Goal: Task Accomplishment & Management: Use online tool/utility

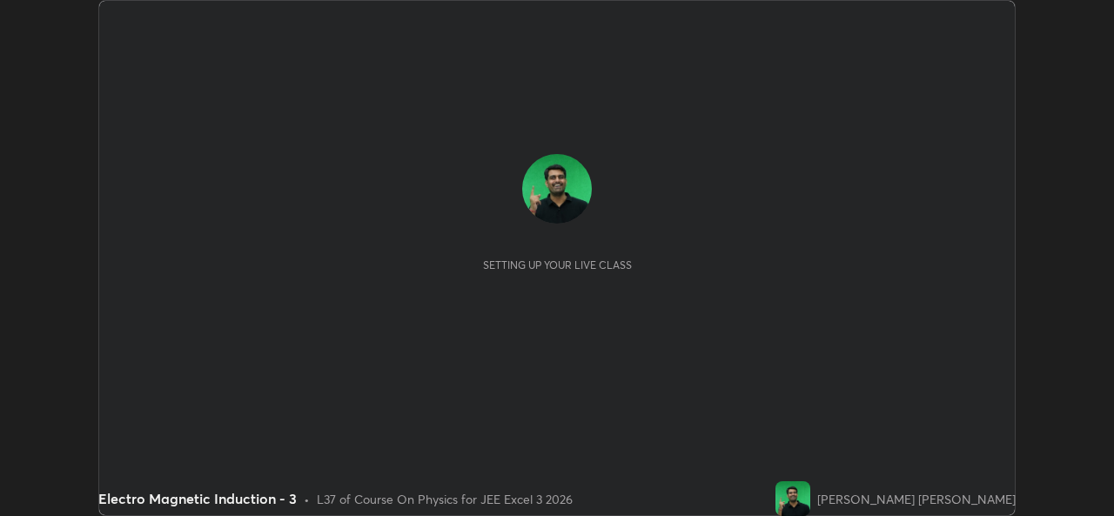
scroll to position [516, 1113]
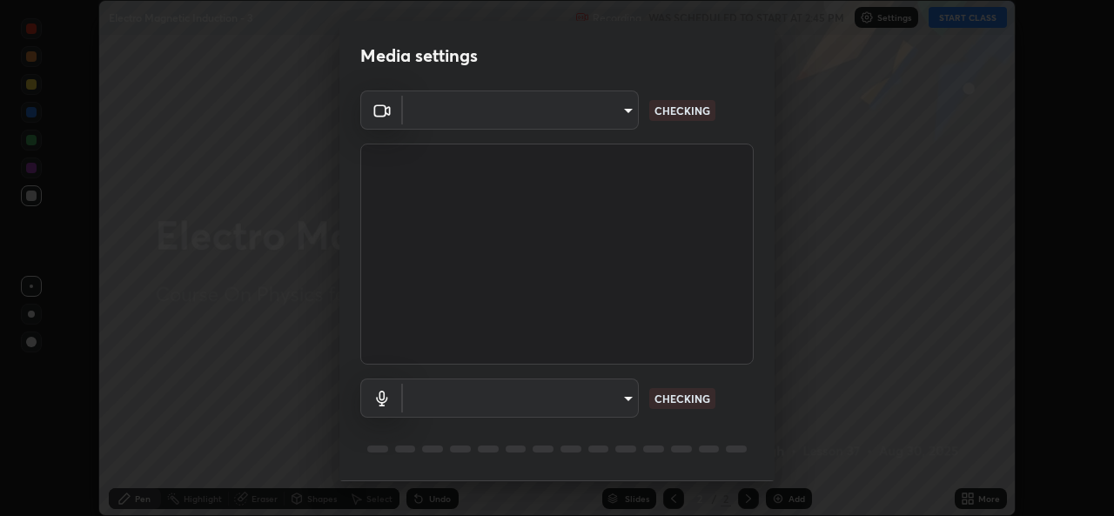
type input "a1b2d07a0d359bdce2feaa2af0cf5b47e3723935fd81a365c9f67d478f2ffc43"
type input "49b0a6df07a429b4aa0e143735b31e2a272de4ae34d33bd193cbc4de7c554cfd"
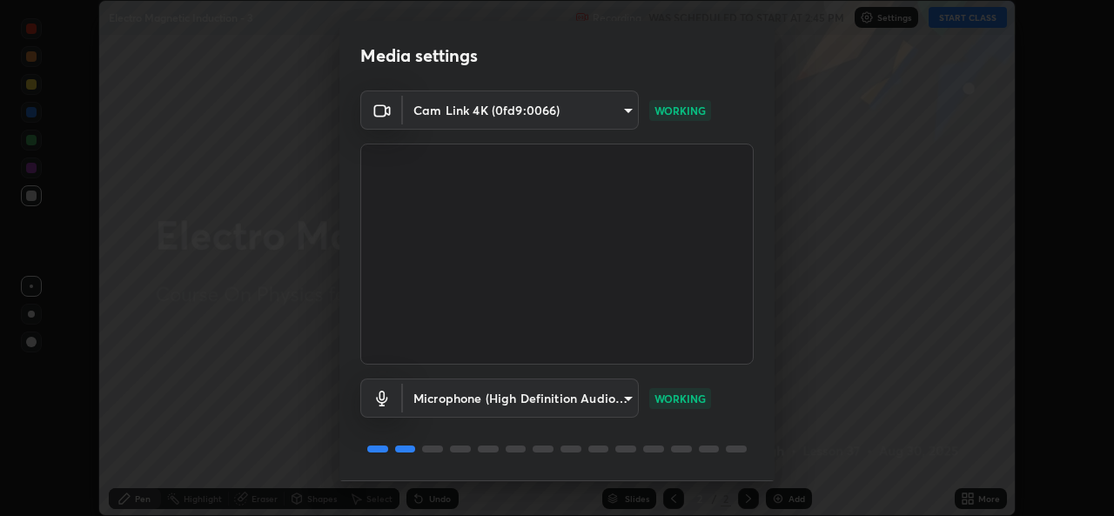
scroll to position [55, 0]
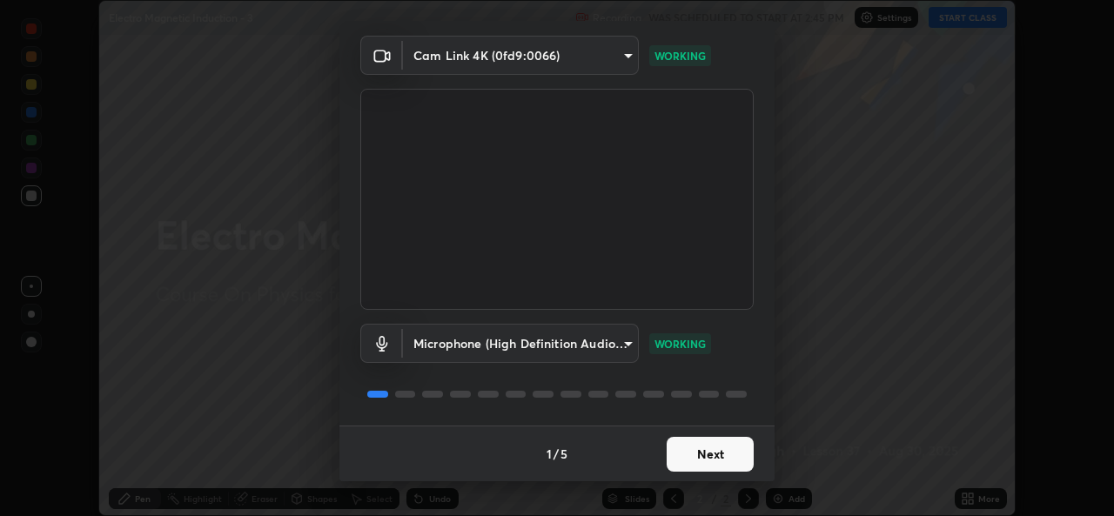
click at [684, 458] on button "Next" at bounding box center [709, 454] width 87 height 35
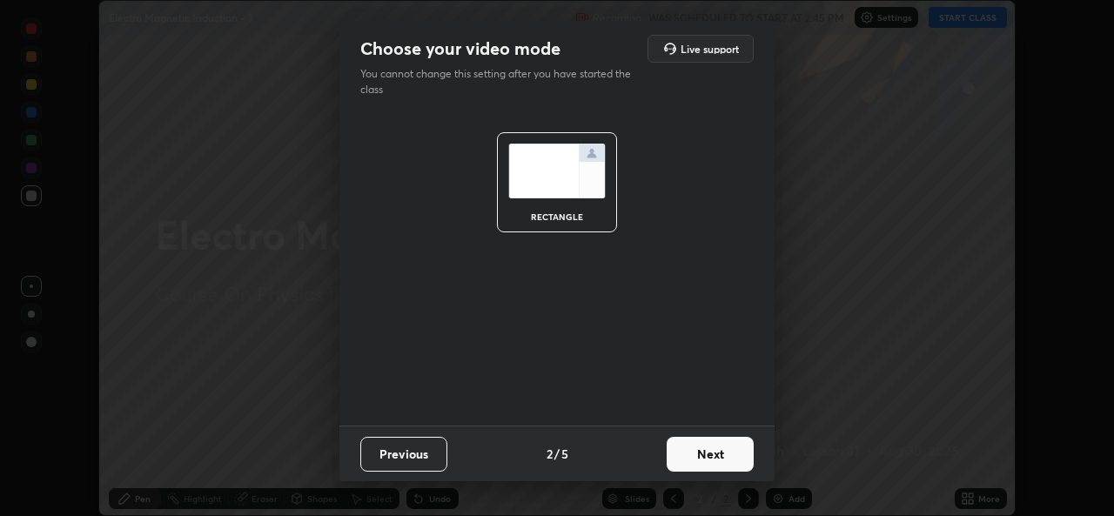
scroll to position [0, 0]
click at [681, 465] on button "Next" at bounding box center [709, 454] width 87 height 35
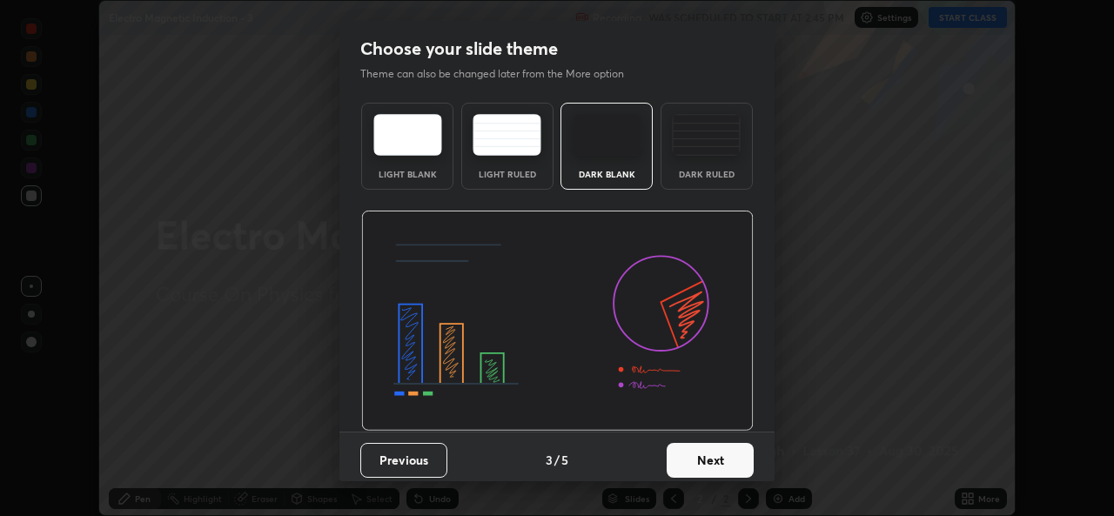
click at [685, 465] on button "Next" at bounding box center [709, 460] width 87 height 35
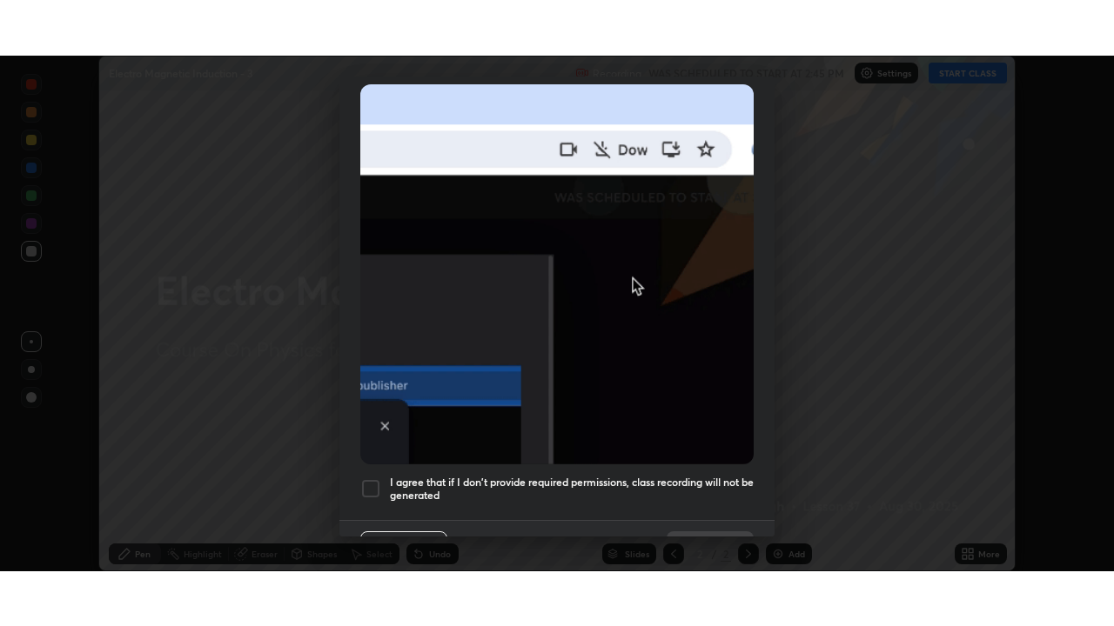
scroll to position [410, 0]
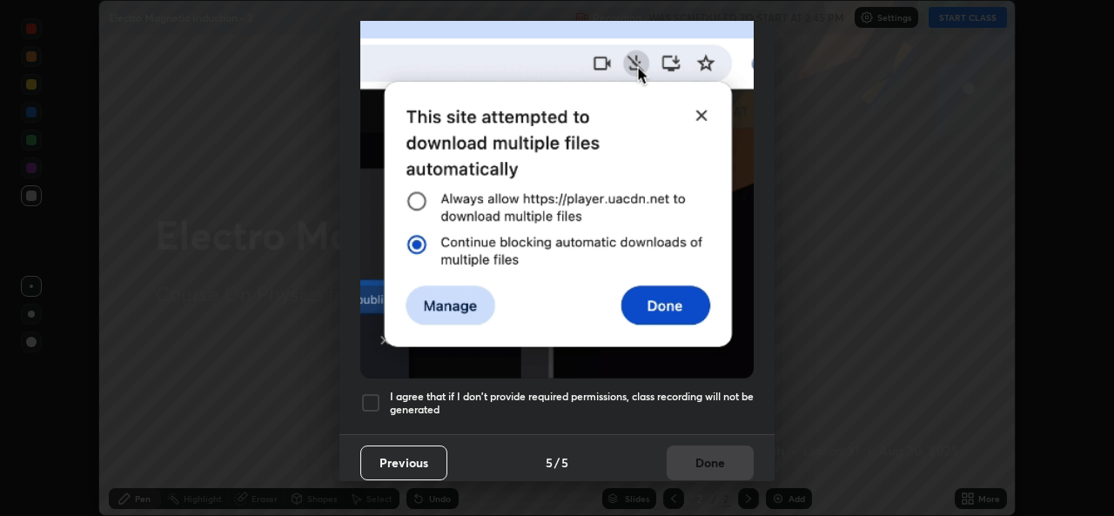
click at [365, 392] on div at bounding box center [370, 402] width 21 height 21
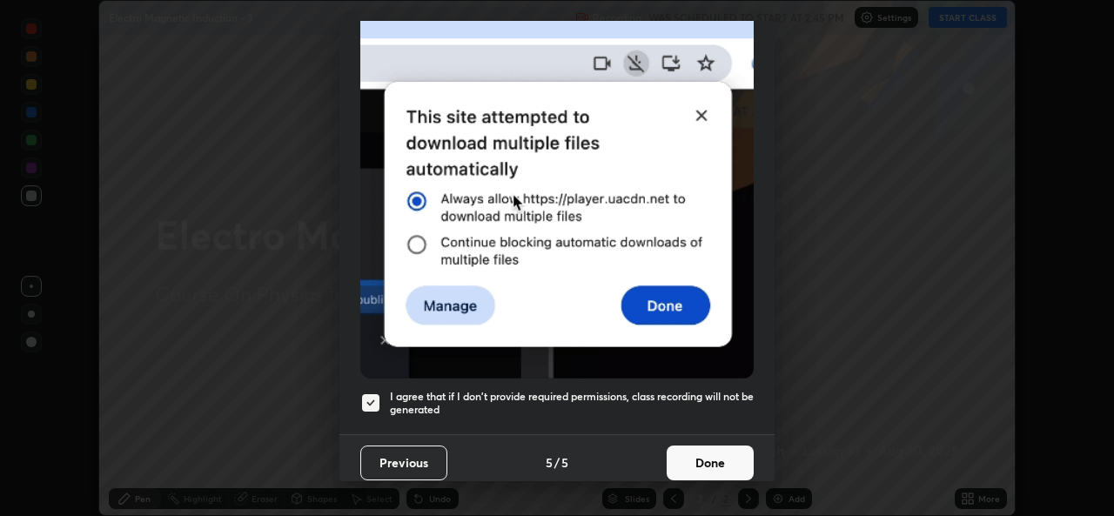
click at [672, 445] on button "Done" at bounding box center [709, 462] width 87 height 35
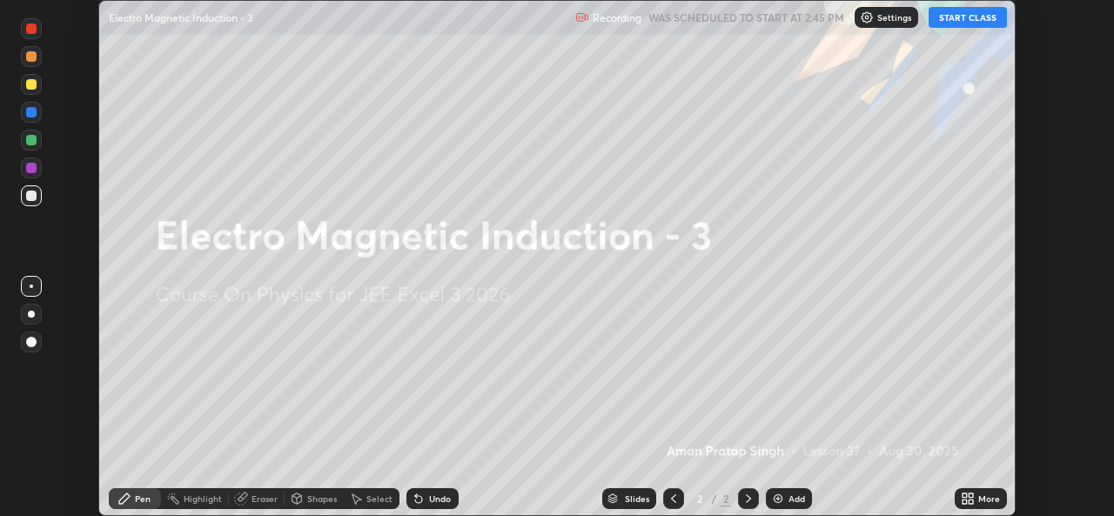
click at [973, 19] on button "START CLASS" at bounding box center [967, 17] width 78 height 21
click at [979, 498] on div "More" at bounding box center [989, 498] width 22 height 9
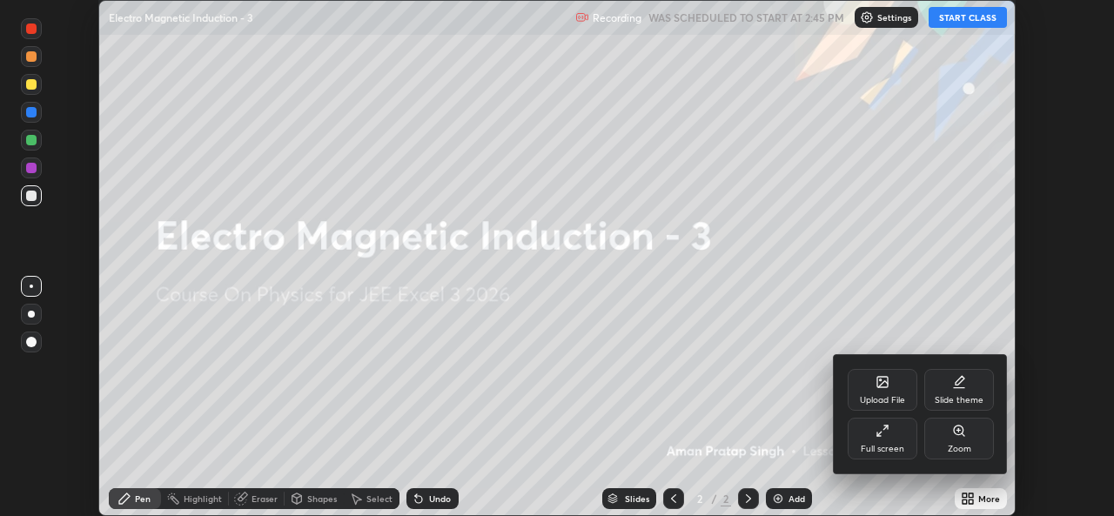
click at [881, 448] on div "Full screen" at bounding box center [881, 449] width 43 height 9
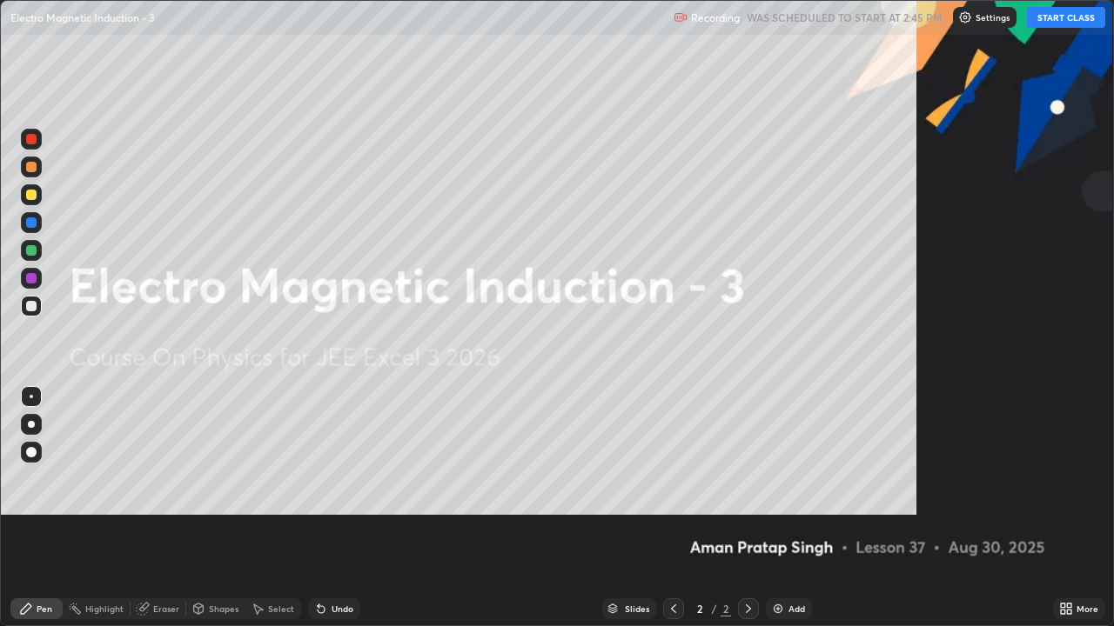
scroll to position [626, 1114]
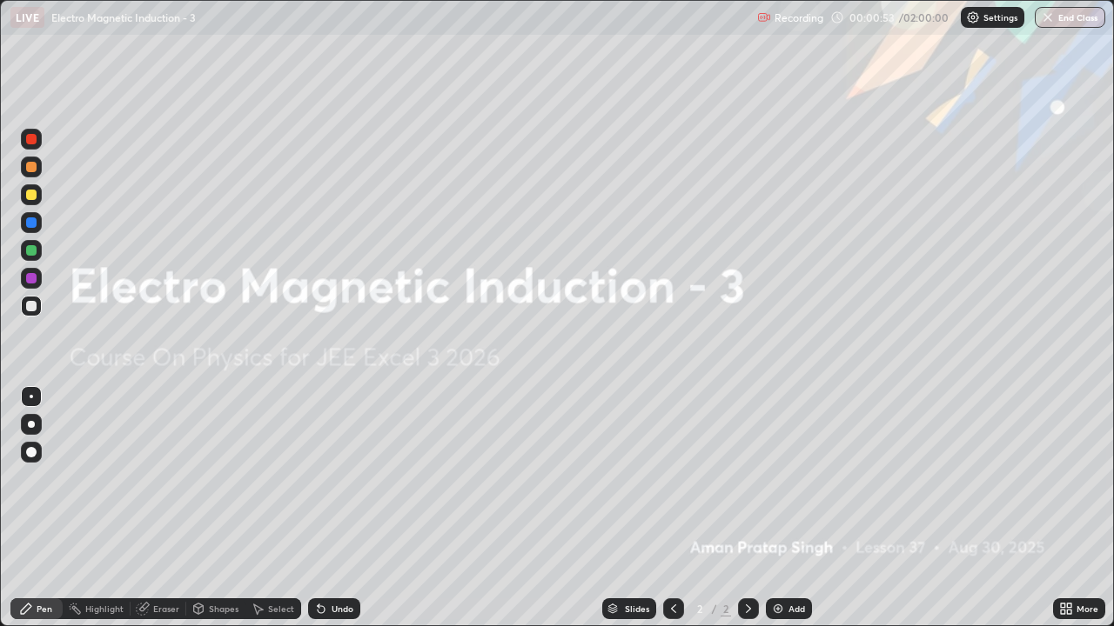
click at [788, 515] on div "Add" at bounding box center [796, 609] width 17 height 9
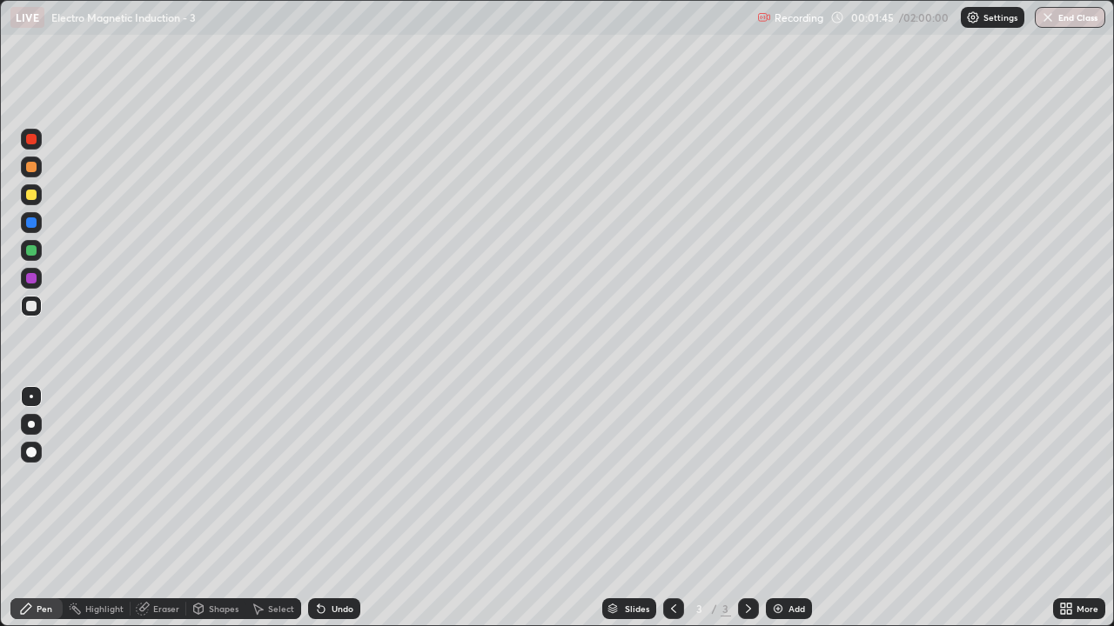
click at [34, 425] on div at bounding box center [31, 424] width 7 height 7
click at [779, 515] on img at bounding box center [778, 609] width 14 height 14
click at [30, 192] on div at bounding box center [31, 195] width 10 height 10
click at [331, 515] on div "Undo" at bounding box center [342, 609] width 22 height 9
click at [33, 251] on div at bounding box center [31, 250] width 10 height 10
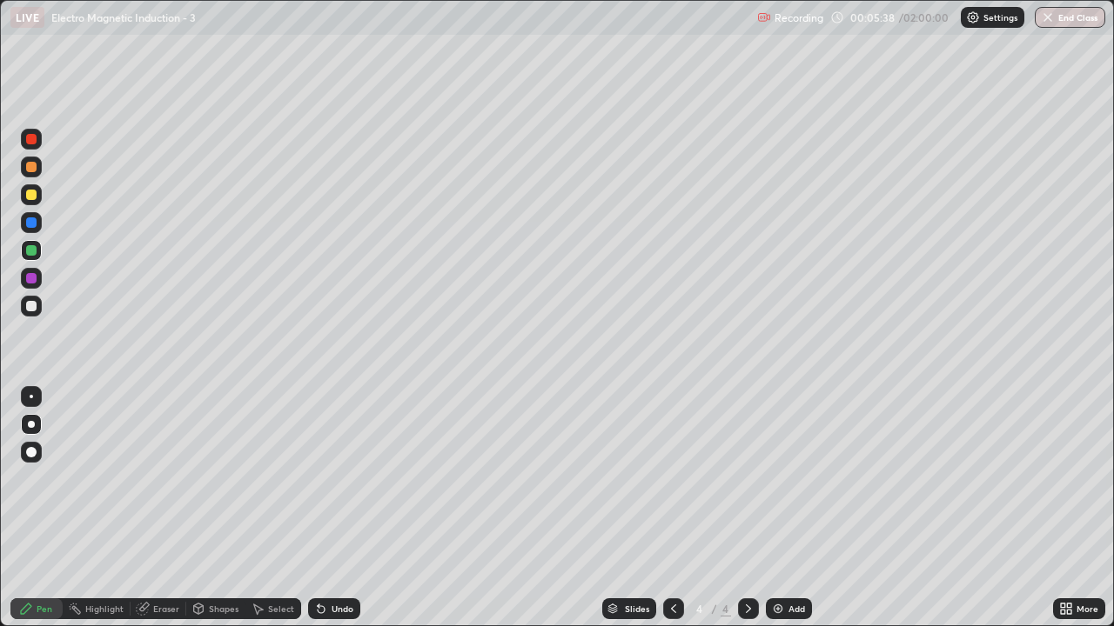
click at [782, 515] on img at bounding box center [778, 609] width 14 height 14
click at [29, 202] on div at bounding box center [31, 194] width 21 height 21
click at [32, 251] on div at bounding box center [31, 250] width 10 height 10
click at [670, 515] on icon at bounding box center [673, 609] width 14 height 14
click at [746, 515] on icon at bounding box center [748, 609] width 14 height 14
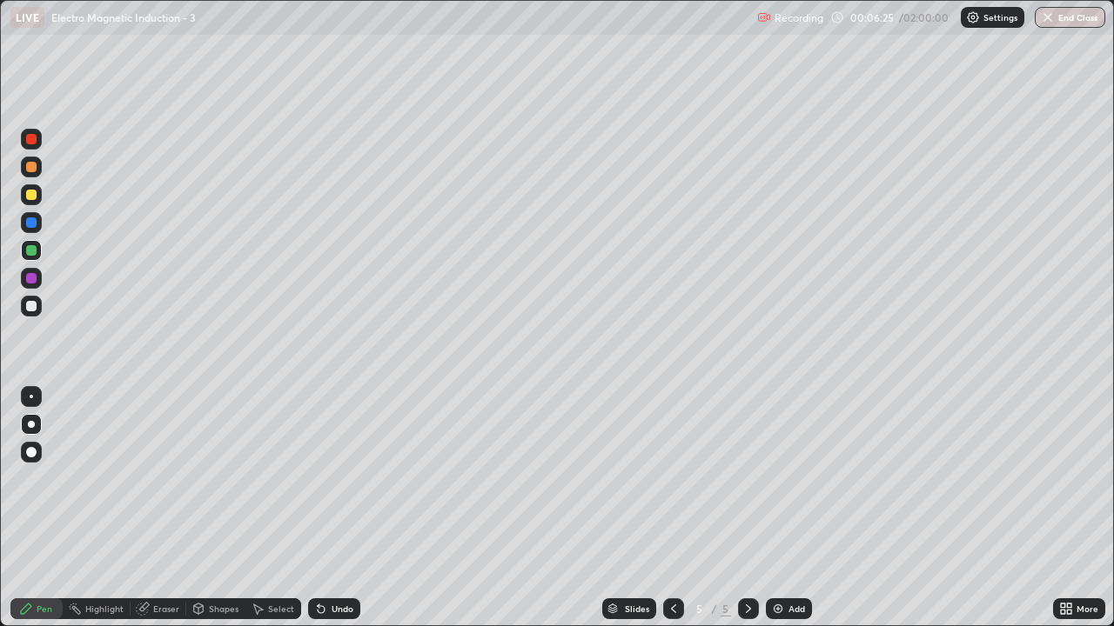
click at [31, 301] on div at bounding box center [31, 306] width 10 height 10
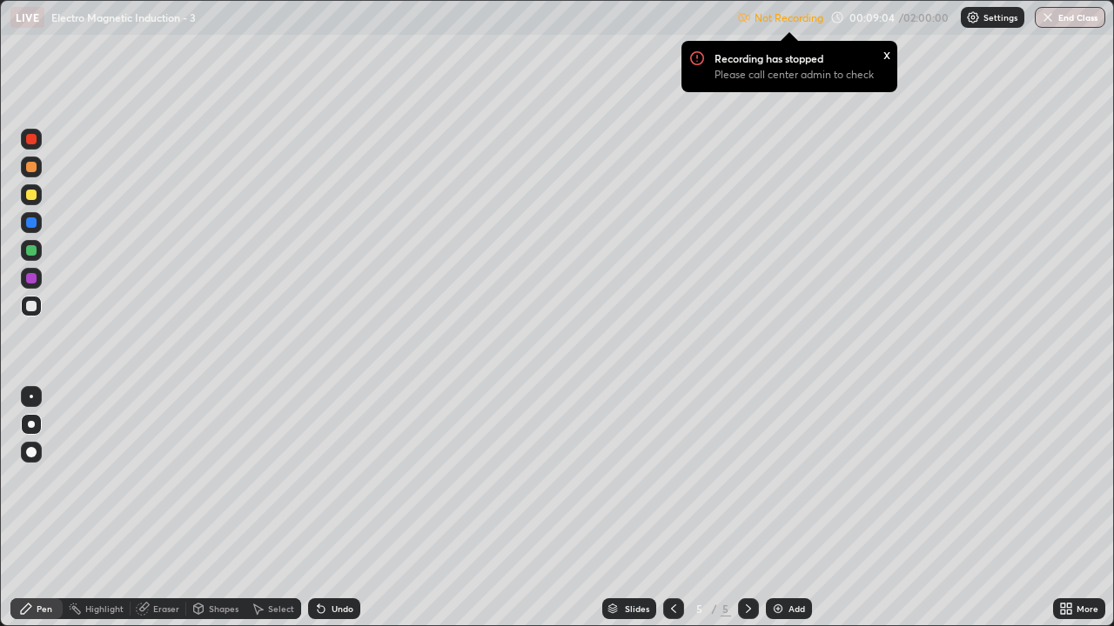
click at [33, 224] on div at bounding box center [31, 222] width 10 height 10
click at [981, 22] on div "Settings" at bounding box center [992, 17] width 64 height 21
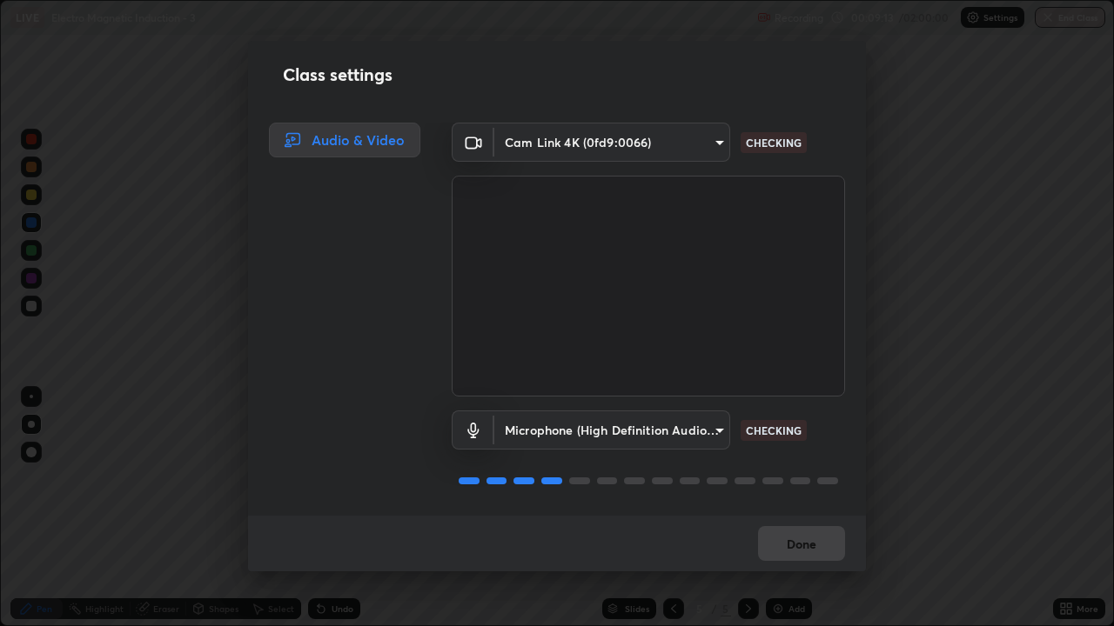
scroll to position [2, 0]
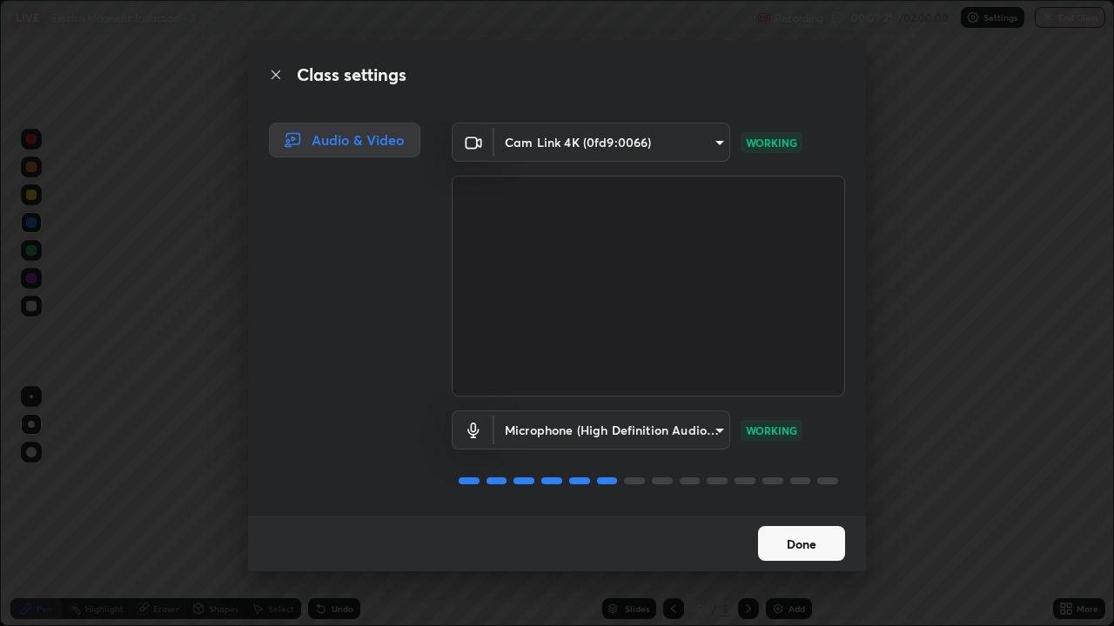
click at [766, 515] on button "Done" at bounding box center [801, 543] width 87 height 35
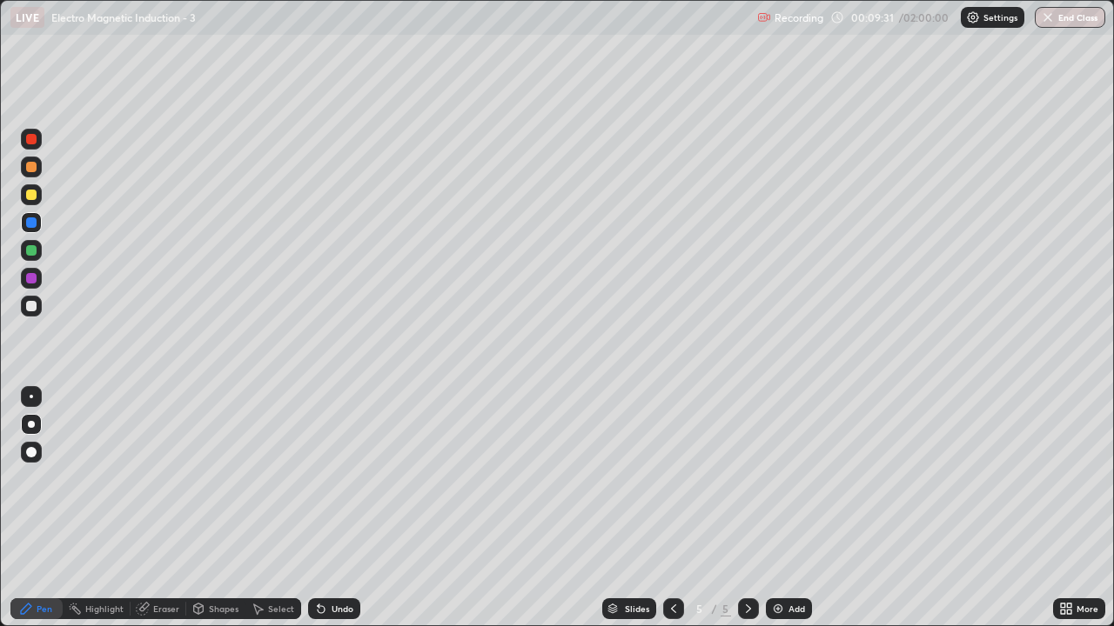
click at [338, 515] on div "Undo" at bounding box center [342, 609] width 22 height 9
click at [153, 515] on div "Eraser" at bounding box center [158, 609] width 56 height 21
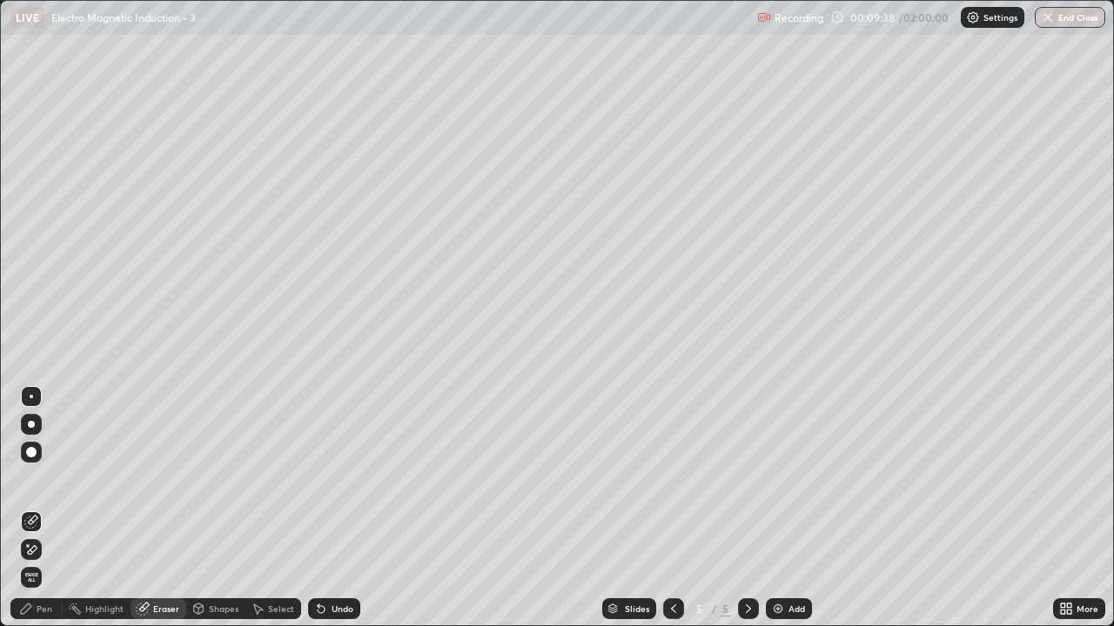
click at [44, 515] on div "Pen" at bounding box center [45, 609] width 16 height 9
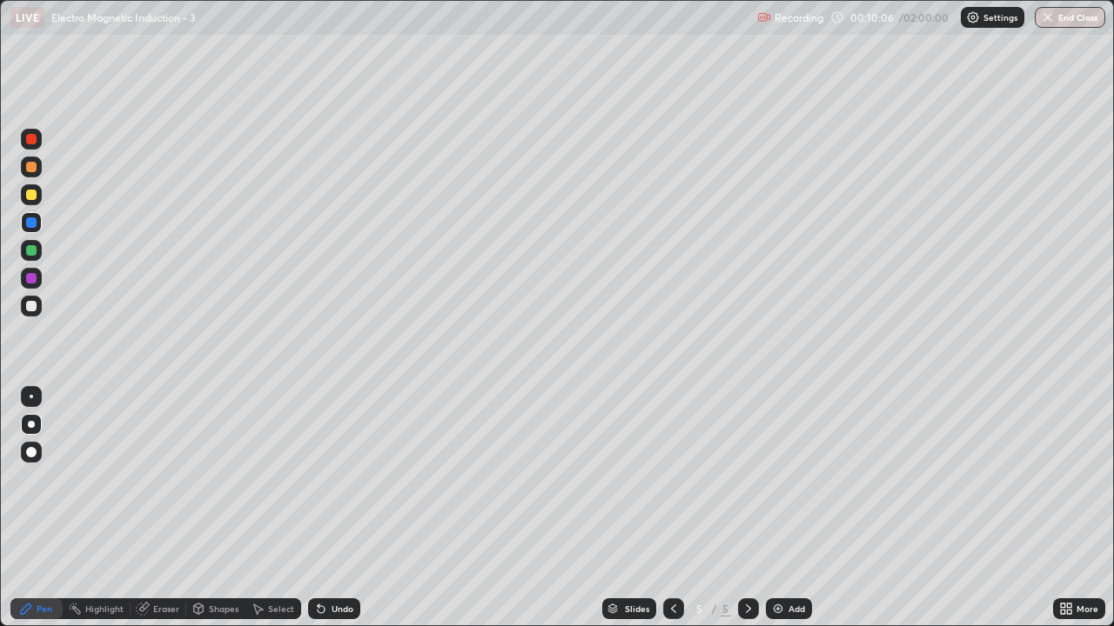
click at [30, 251] on div at bounding box center [31, 250] width 10 height 10
click at [31, 278] on div at bounding box center [31, 278] width 10 height 10
click at [32, 299] on div at bounding box center [31, 306] width 21 height 21
click at [33, 276] on div at bounding box center [31, 278] width 10 height 10
click at [666, 515] on icon at bounding box center [673, 609] width 14 height 14
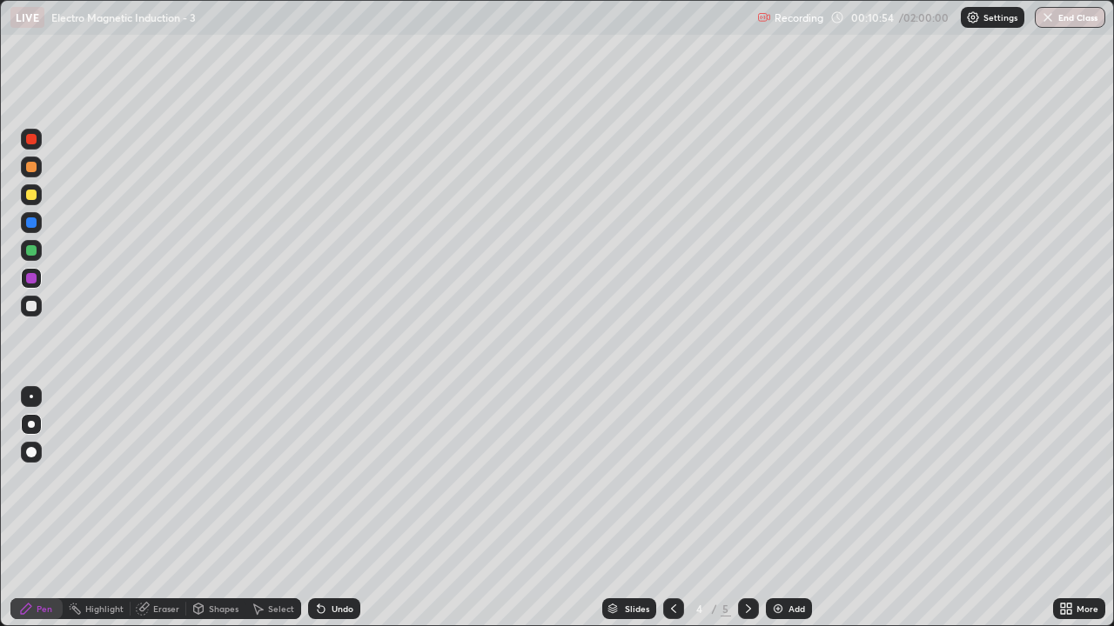
click at [746, 515] on icon at bounding box center [748, 609] width 14 height 14
click at [32, 223] on div at bounding box center [31, 222] width 10 height 10
click at [334, 515] on div "Undo" at bounding box center [342, 609] width 22 height 9
click at [337, 515] on div "Undo" at bounding box center [342, 609] width 22 height 9
click at [341, 515] on div "Undo" at bounding box center [342, 609] width 22 height 9
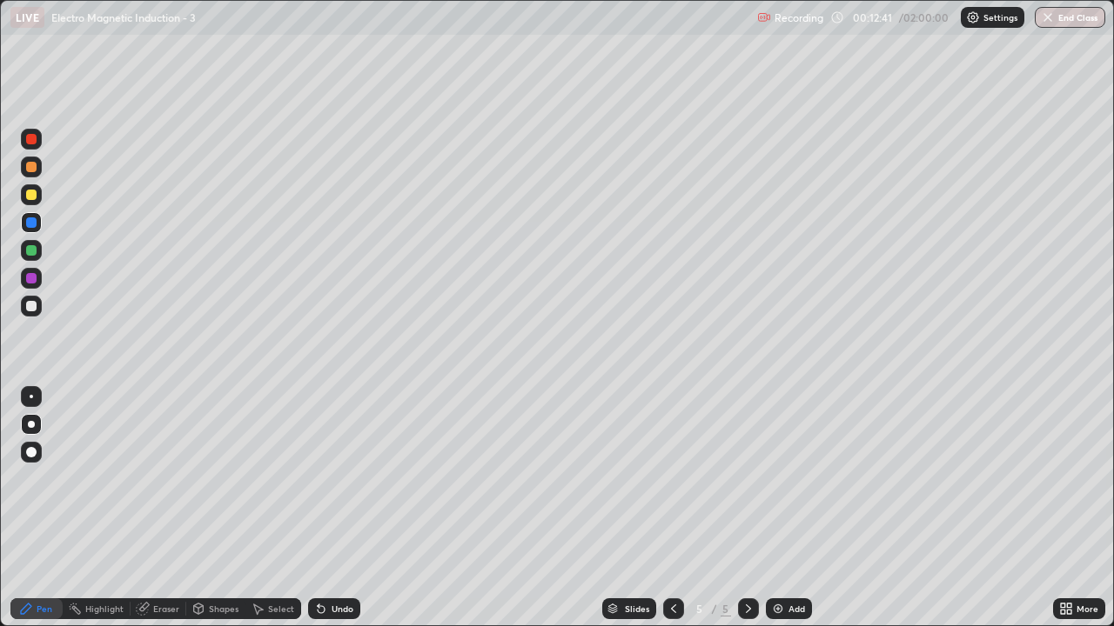
click at [340, 515] on div "Undo" at bounding box center [334, 609] width 52 height 21
click at [339, 515] on div "Undo" at bounding box center [334, 609] width 52 height 21
click at [28, 298] on div at bounding box center [31, 306] width 21 height 21
click at [164, 515] on div "Eraser" at bounding box center [166, 609] width 26 height 9
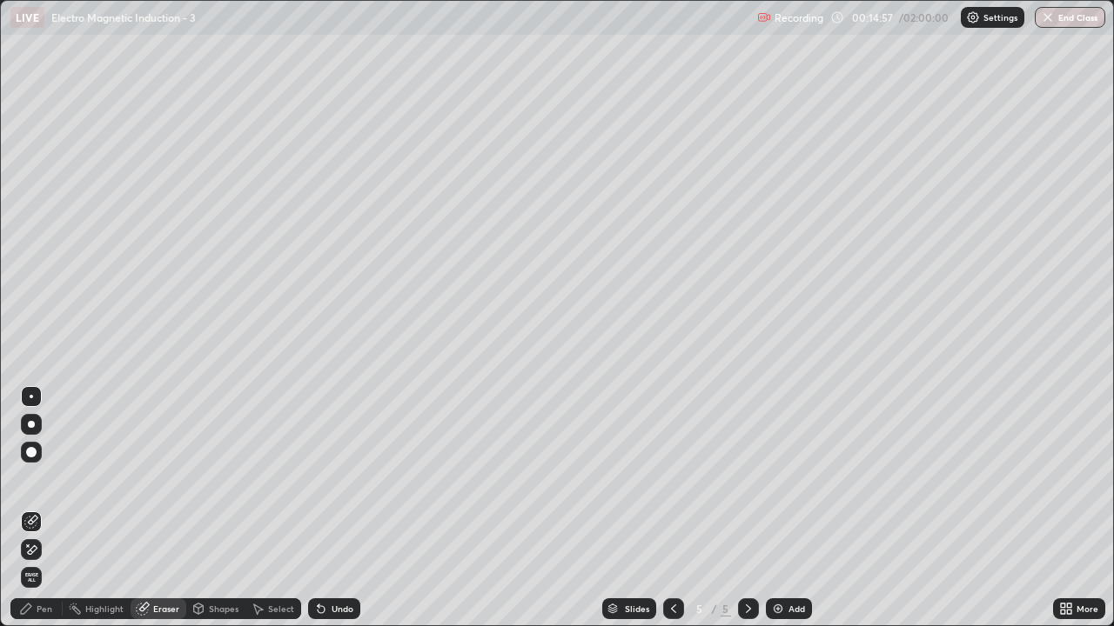
click at [43, 515] on div "Pen" at bounding box center [45, 609] width 16 height 9
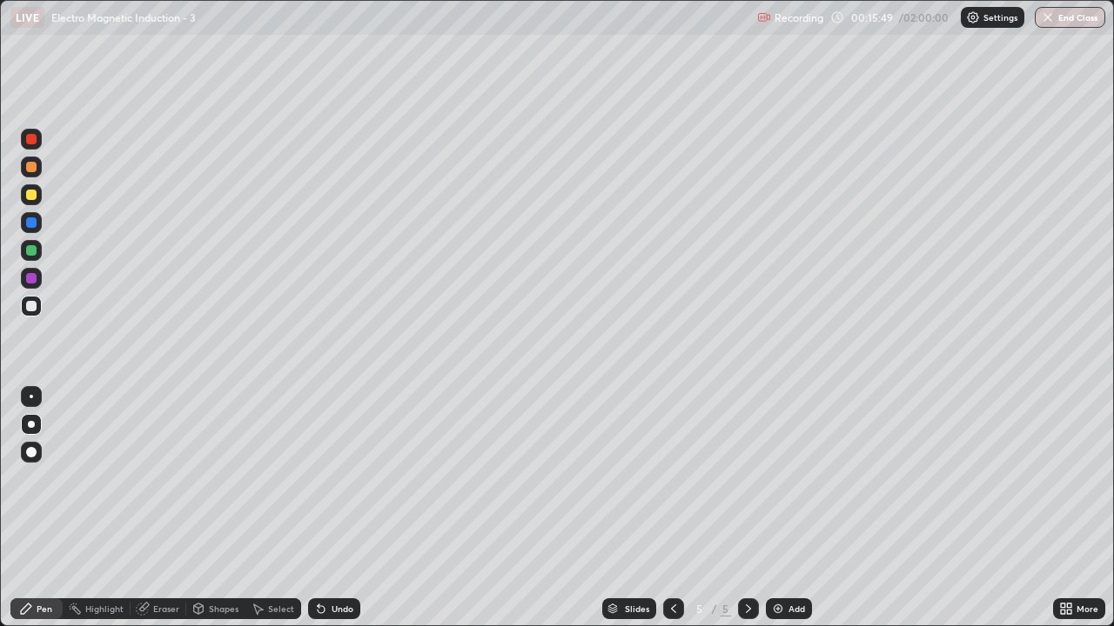
click at [746, 515] on icon at bounding box center [748, 609] width 14 height 14
click at [782, 515] on img at bounding box center [778, 609] width 14 height 14
click at [32, 299] on div at bounding box center [31, 306] width 21 height 21
click at [34, 195] on div at bounding box center [31, 195] width 10 height 10
click at [32, 224] on div at bounding box center [31, 222] width 10 height 10
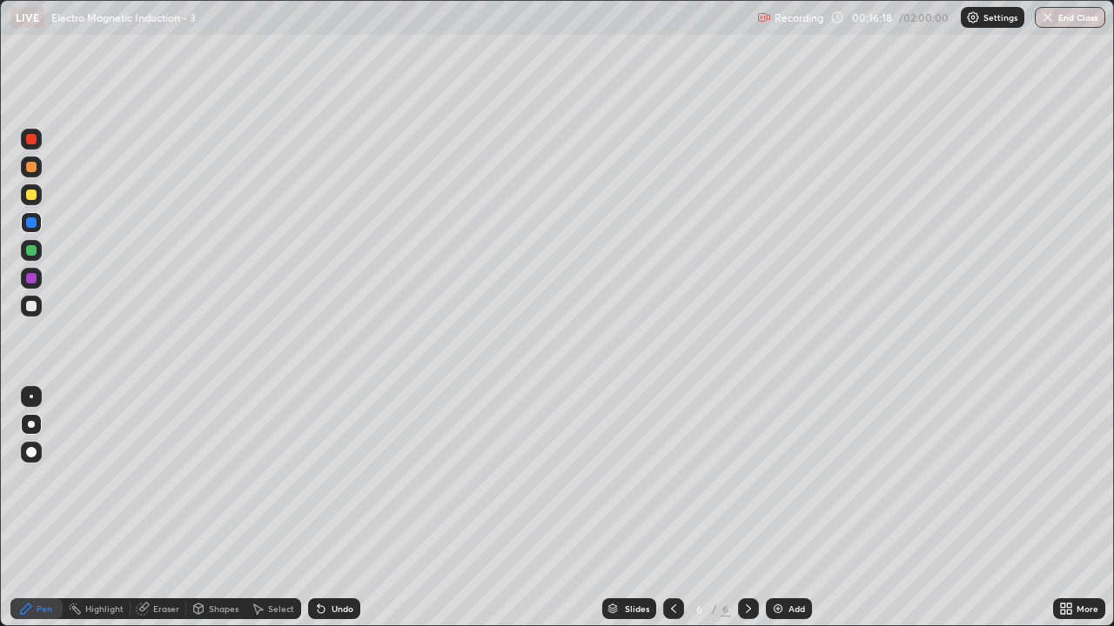
click at [31, 251] on div at bounding box center [31, 250] width 10 height 10
click at [34, 306] on div at bounding box center [31, 306] width 10 height 10
click at [32, 195] on div at bounding box center [31, 195] width 10 height 10
click at [37, 258] on div at bounding box center [31, 250] width 21 height 21
click at [36, 171] on div at bounding box center [31, 167] width 10 height 10
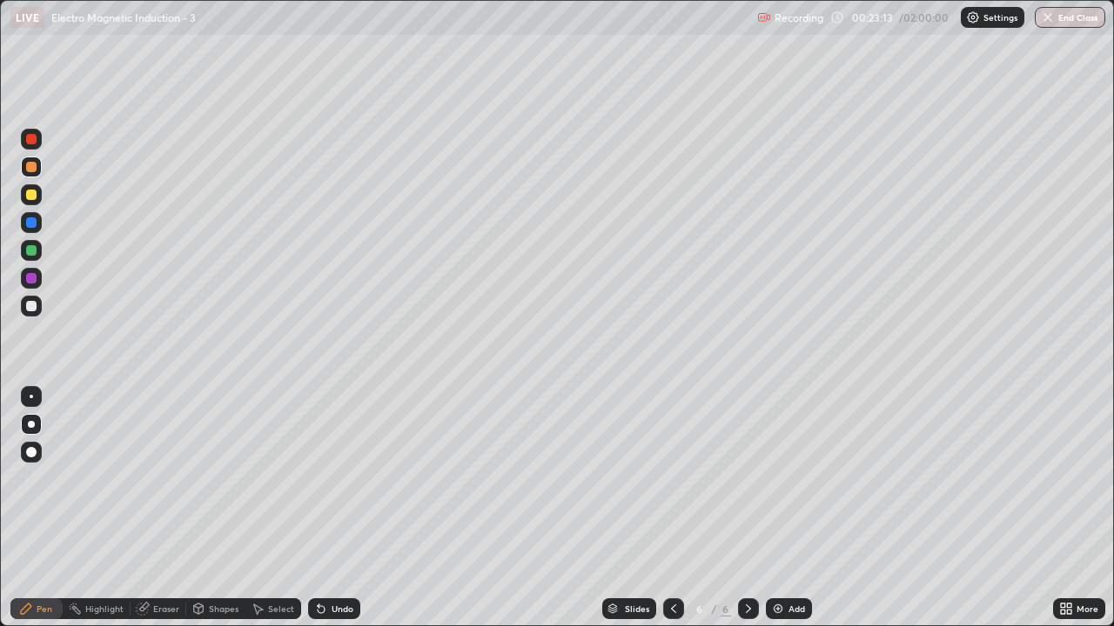
click at [29, 252] on div at bounding box center [31, 250] width 10 height 10
click at [281, 515] on div "Select" at bounding box center [273, 609] width 56 height 21
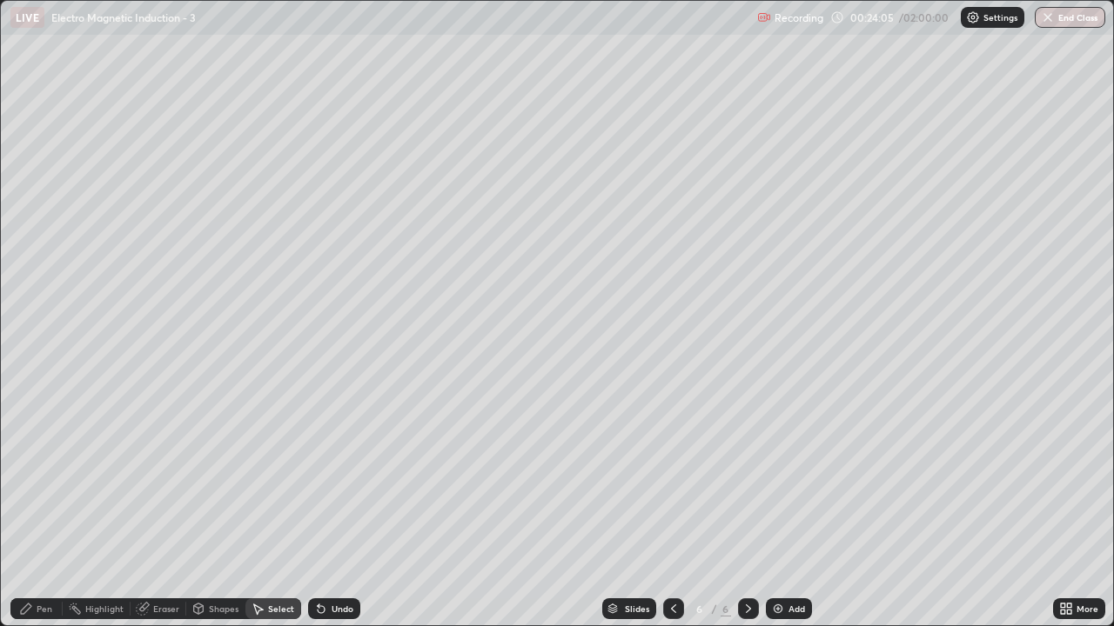
click at [36, 515] on div "Pen" at bounding box center [36, 609] width 52 height 21
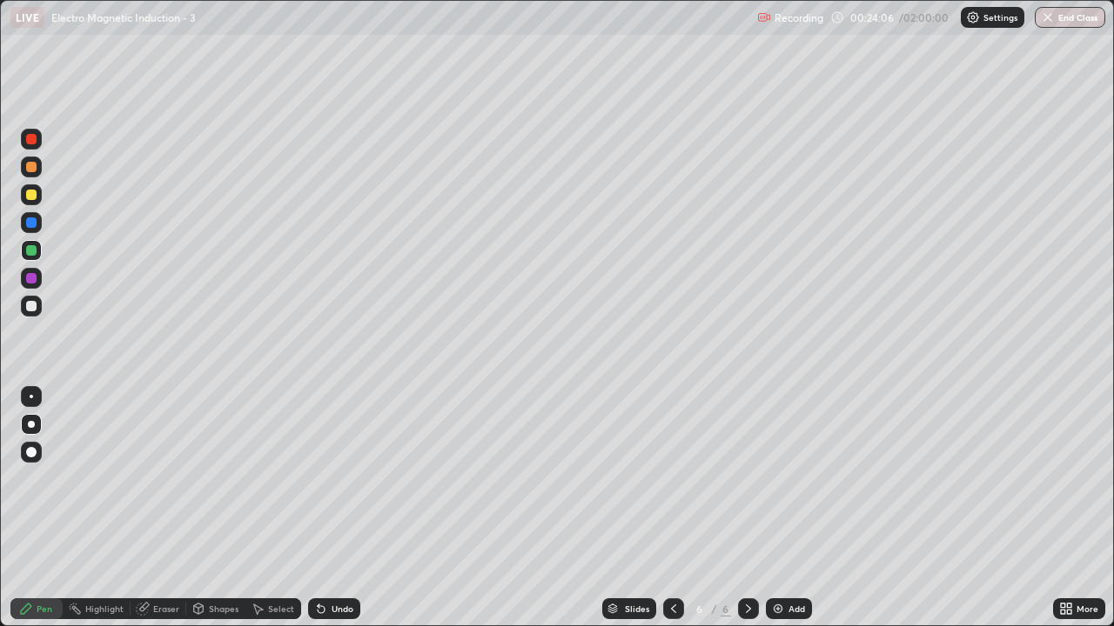
click at [32, 303] on div at bounding box center [31, 306] width 10 height 10
click at [785, 515] on div "Add" at bounding box center [789, 609] width 46 height 21
click at [32, 197] on div at bounding box center [31, 195] width 10 height 10
click at [34, 226] on div at bounding box center [31, 222] width 10 height 10
click at [36, 194] on div at bounding box center [31, 195] width 10 height 10
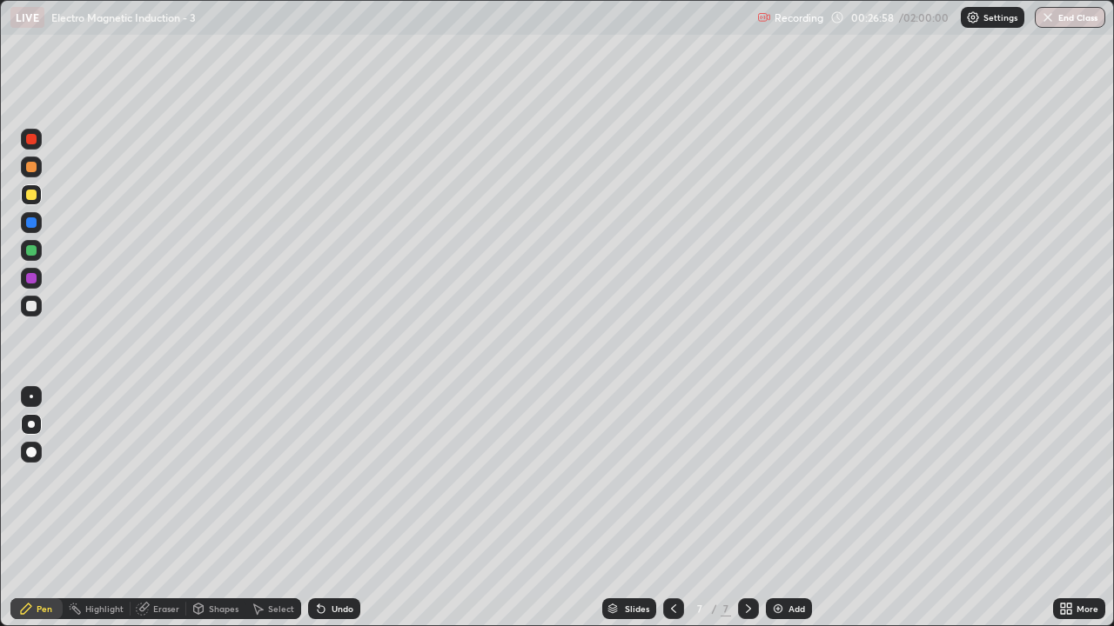
click at [33, 305] on div at bounding box center [31, 306] width 10 height 10
click at [35, 197] on div at bounding box center [31, 195] width 10 height 10
click at [30, 227] on div at bounding box center [31, 222] width 10 height 10
click at [32, 306] on div at bounding box center [31, 306] width 10 height 10
click at [34, 199] on div at bounding box center [31, 195] width 10 height 10
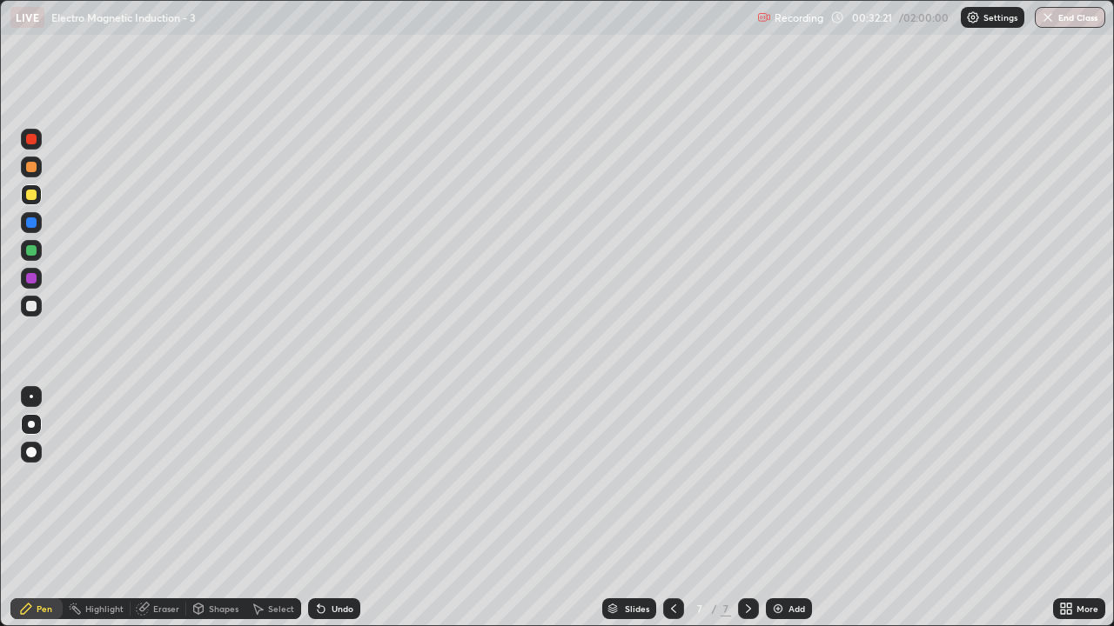
click at [39, 303] on div at bounding box center [31, 306] width 21 height 21
click at [31, 223] on div at bounding box center [31, 222] width 10 height 10
click at [794, 515] on div "Add" at bounding box center [796, 609] width 17 height 9
click at [30, 196] on div at bounding box center [31, 195] width 10 height 10
click at [33, 226] on div at bounding box center [31, 222] width 10 height 10
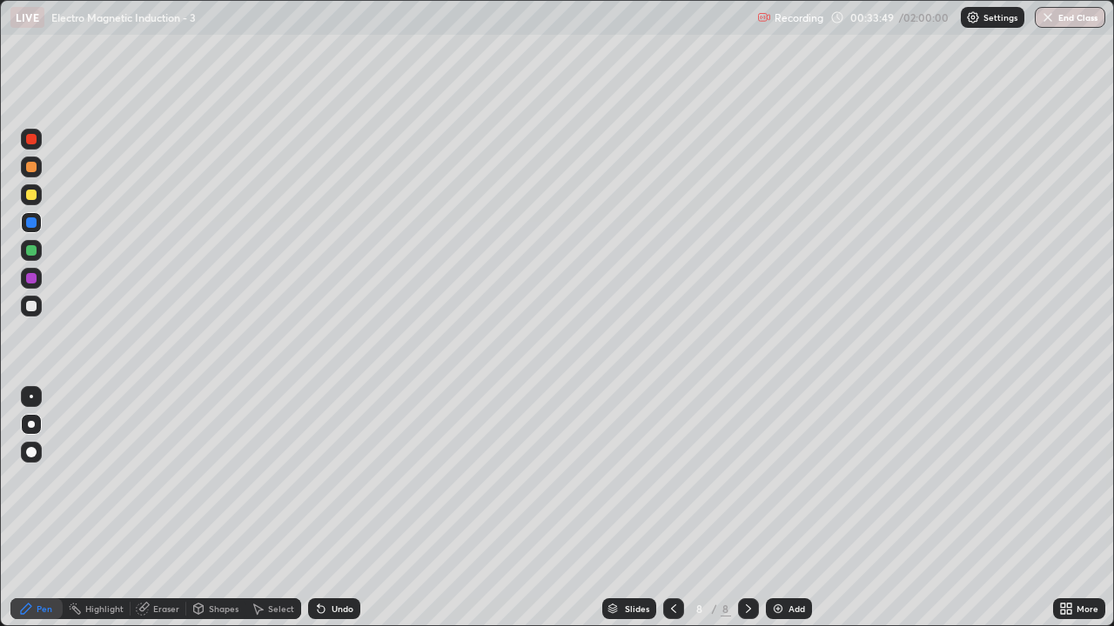
click at [337, 515] on div "Undo" at bounding box center [334, 609] width 52 height 21
click at [336, 515] on div "Undo" at bounding box center [342, 609] width 22 height 9
click at [33, 246] on div at bounding box center [31, 250] width 10 height 10
click at [789, 515] on div "Add" at bounding box center [789, 609] width 46 height 21
click at [23, 310] on div at bounding box center [31, 306] width 21 height 21
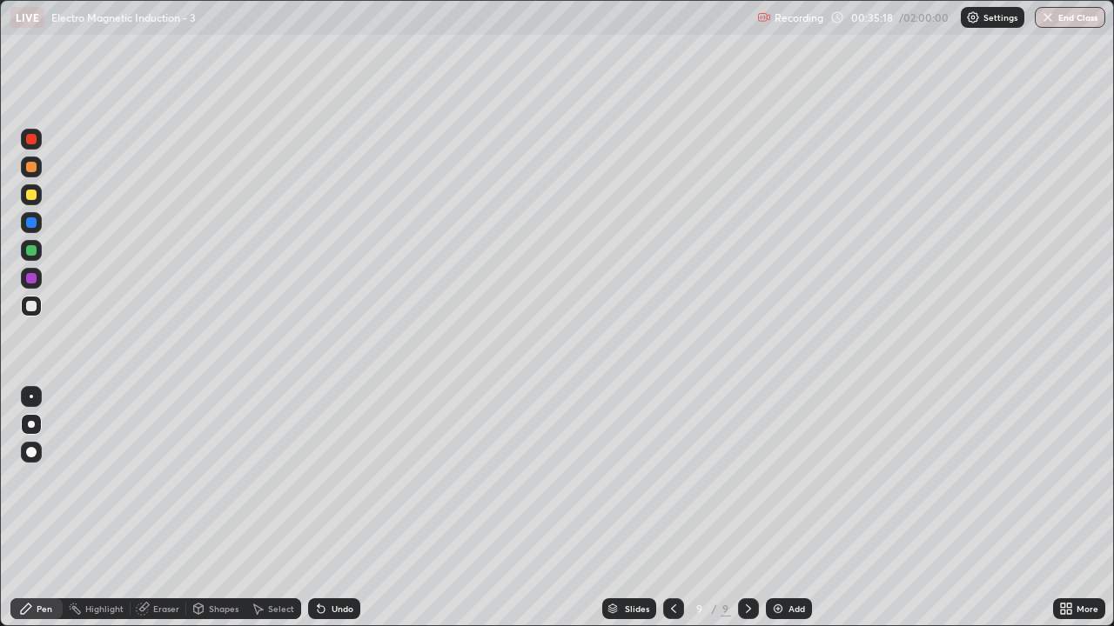
click at [32, 197] on div at bounding box center [31, 195] width 10 height 10
click at [672, 515] on icon at bounding box center [673, 609] width 14 height 14
click at [666, 515] on icon at bounding box center [673, 609] width 14 height 14
click at [150, 515] on div "Eraser" at bounding box center [158, 609] width 56 height 21
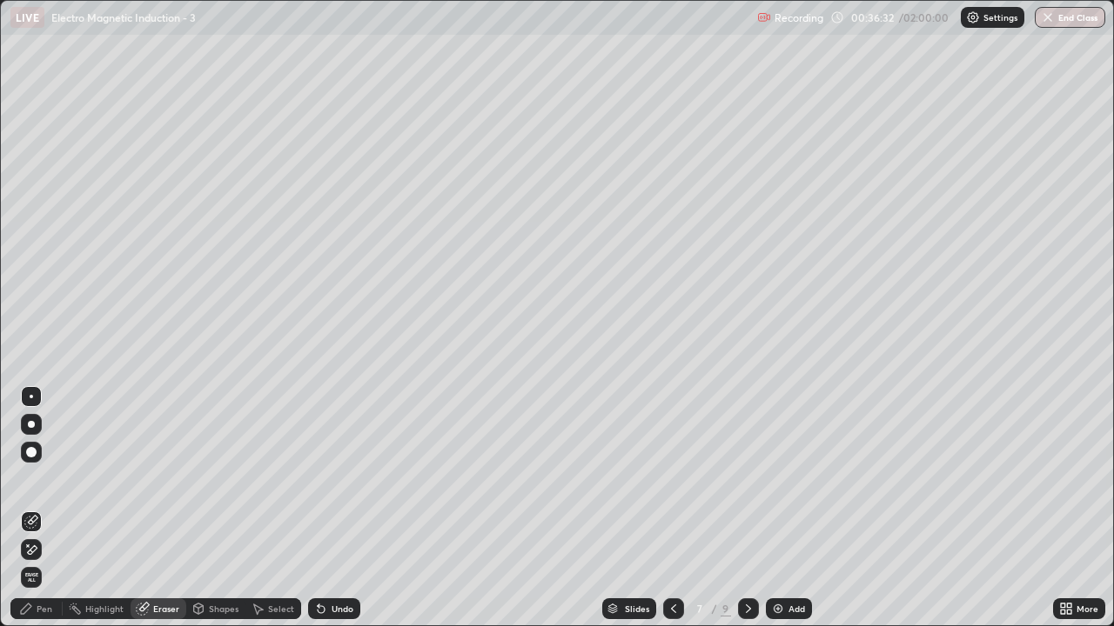
click at [47, 515] on div "Pen" at bounding box center [45, 609] width 16 height 9
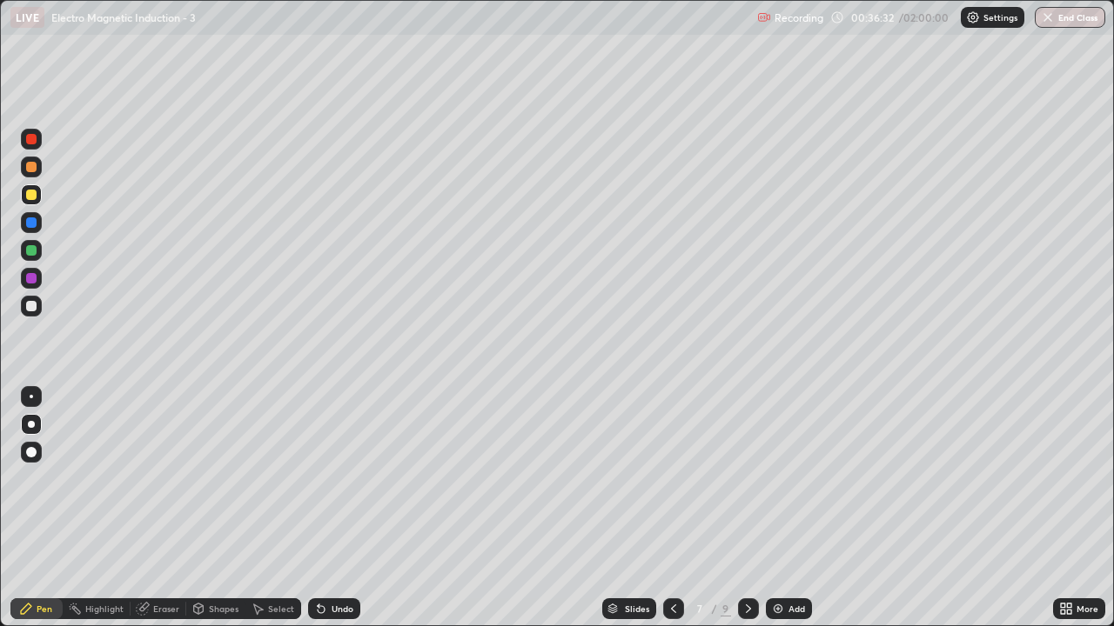
click at [37, 198] on div at bounding box center [31, 194] width 21 height 21
click at [34, 224] on div at bounding box center [31, 222] width 10 height 10
click at [34, 248] on div at bounding box center [31, 250] width 10 height 10
click at [30, 299] on div at bounding box center [31, 306] width 21 height 21
click at [738, 515] on div at bounding box center [748, 609] width 21 height 21
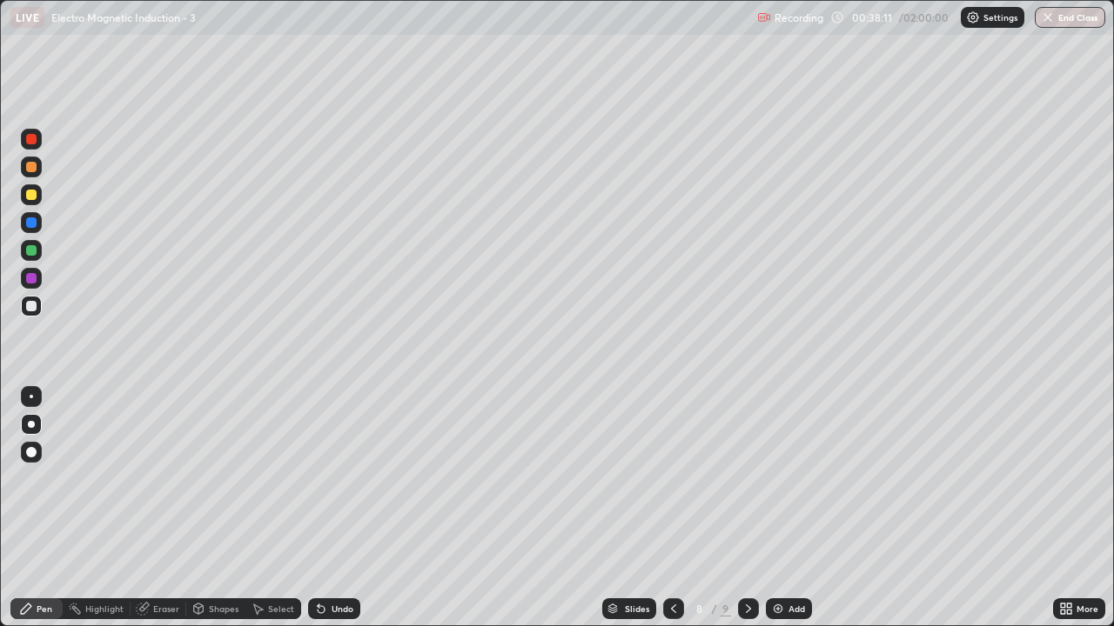
click at [744, 515] on icon at bounding box center [748, 609] width 14 height 14
click at [32, 223] on div at bounding box center [31, 222] width 10 height 10
click at [37, 249] on div at bounding box center [31, 250] width 21 height 21
click at [33, 218] on div at bounding box center [31, 222] width 10 height 10
click at [30, 253] on div at bounding box center [31, 250] width 10 height 10
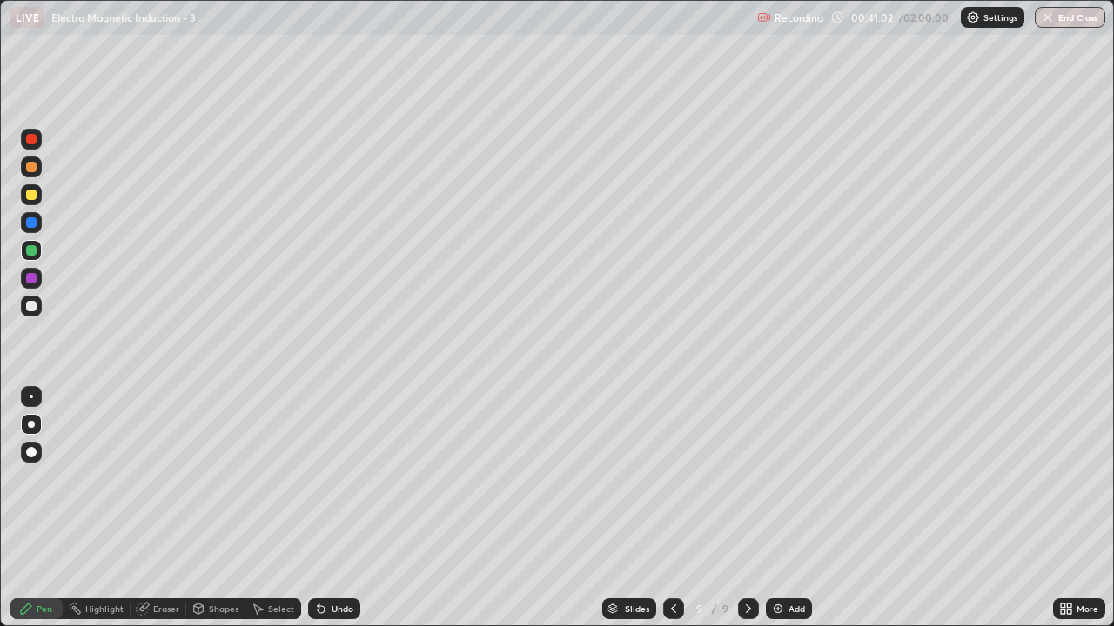
click at [797, 515] on div "Add" at bounding box center [796, 609] width 17 height 9
click at [27, 304] on div at bounding box center [31, 306] width 10 height 10
click at [30, 196] on div at bounding box center [31, 195] width 10 height 10
click at [32, 297] on div at bounding box center [31, 306] width 21 height 21
click at [28, 197] on div at bounding box center [31, 195] width 10 height 10
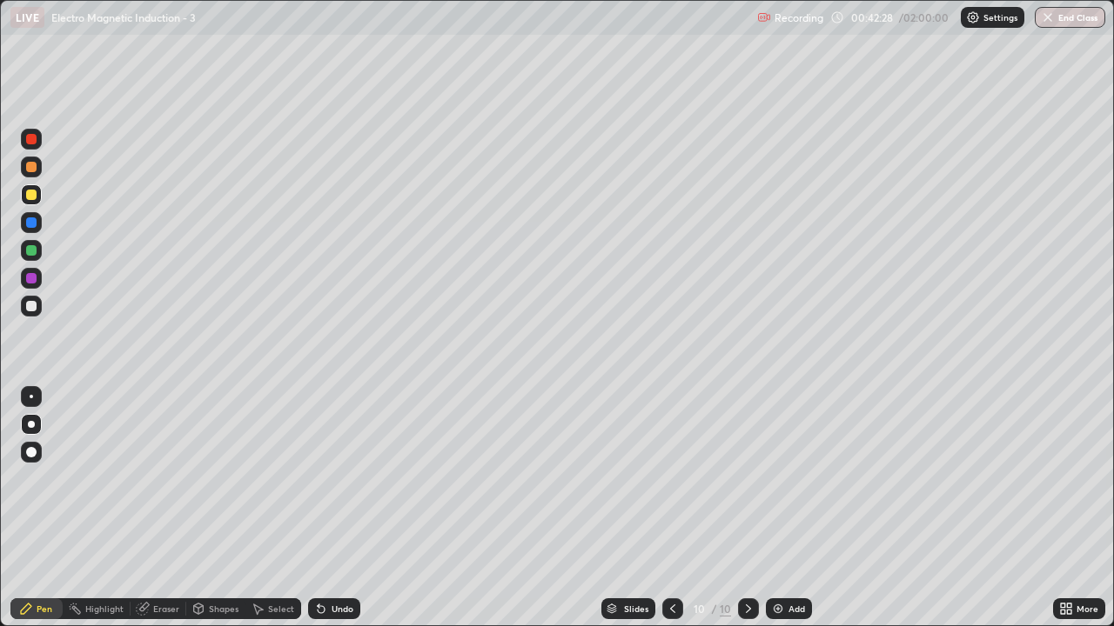
click at [670, 515] on icon at bounding box center [672, 609] width 5 height 9
click at [745, 515] on icon at bounding box center [748, 609] width 14 height 14
click at [31, 252] on div at bounding box center [31, 250] width 10 height 10
click at [788, 515] on div "Add" at bounding box center [796, 609] width 17 height 9
click at [33, 298] on div at bounding box center [31, 306] width 21 height 21
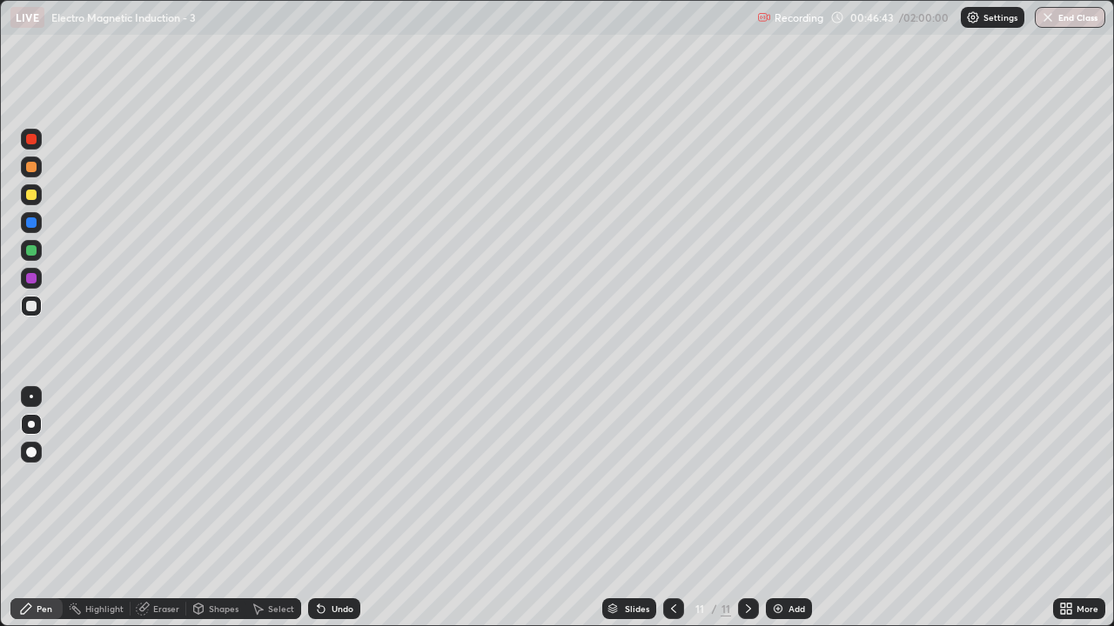
click at [32, 197] on div at bounding box center [31, 195] width 10 height 10
click at [32, 308] on div at bounding box center [31, 306] width 10 height 10
click at [34, 220] on div at bounding box center [31, 222] width 10 height 10
click at [31, 168] on div at bounding box center [31, 167] width 10 height 10
click at [31, 197] on div at bounding box center [31, 195] width 10 height 10
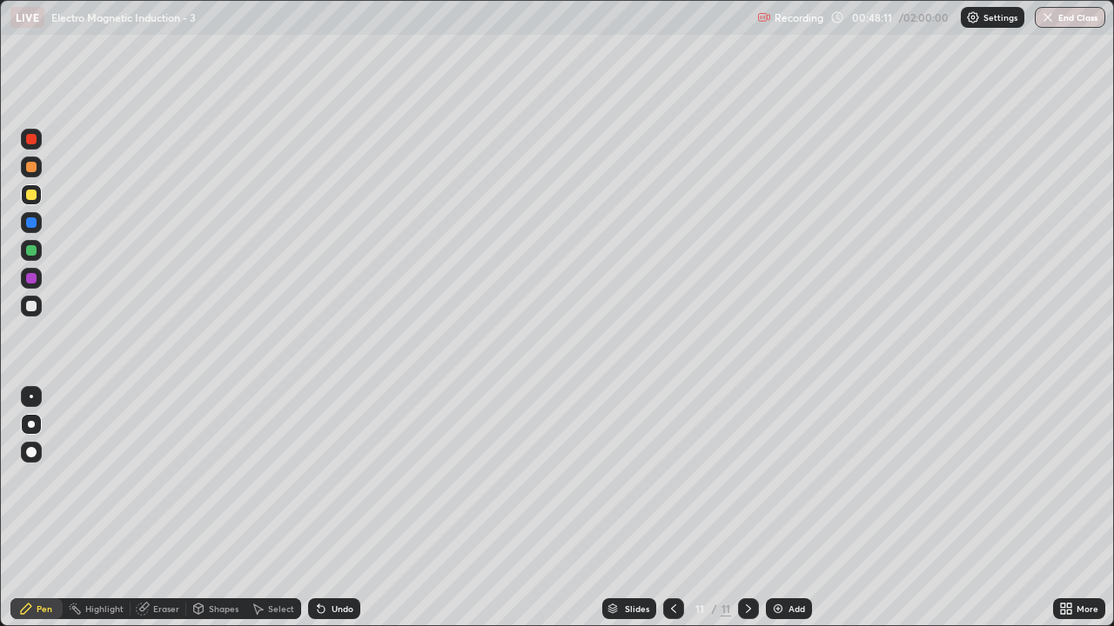
click at [36, 249] on div at bounding box center [31, 250] width 10 height 10
click at [156, 515] on div "Eraser" at bounding box center [166, 609] width 26 height 9
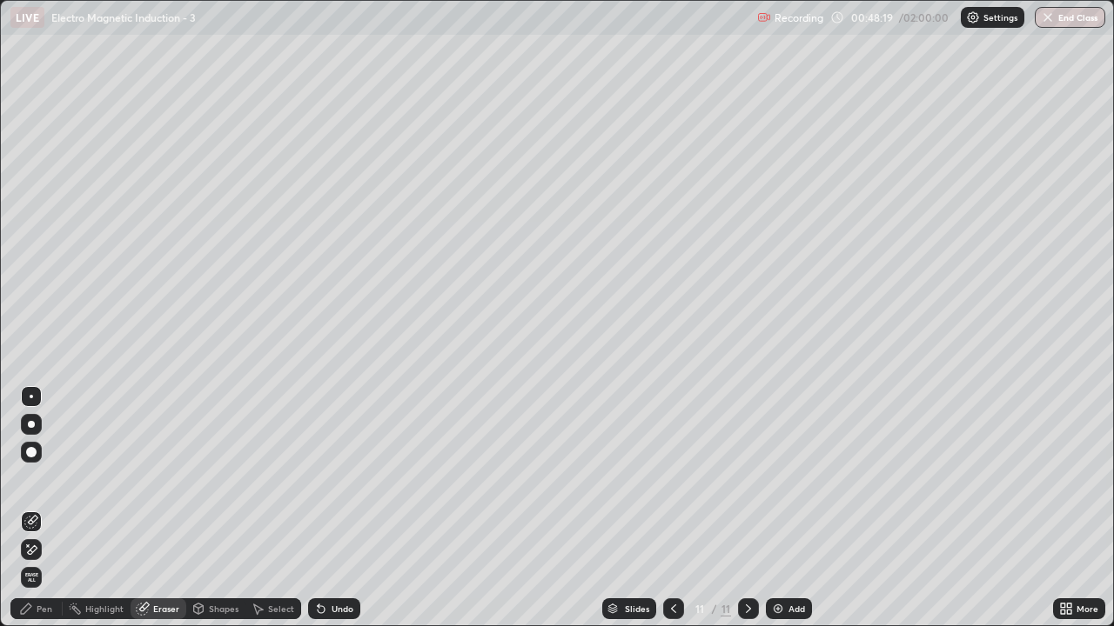
click at [42, 515] on div "Pen" at bounding box center [45, 609] width 16 height 9
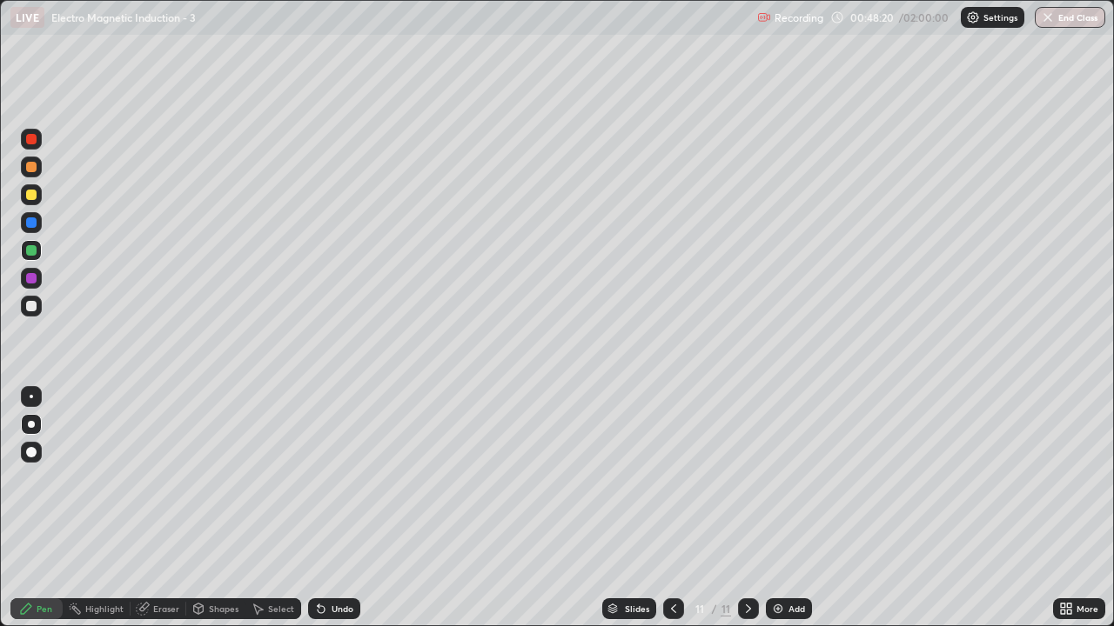
click at [32, 304] on div at bounding box center [31, 306] width 10 height 10
click at [31, 251] on div at bounding box center [31, 250] width 10 height 10
click at [34, 223] on div at bounding box center [31, 222] width 10 height 10
click at [30, 165] on div at bounding box center [31, 167] width 10 height 10
click at [30, 278] on div at bounding box center [31, 278] width 10 height 10
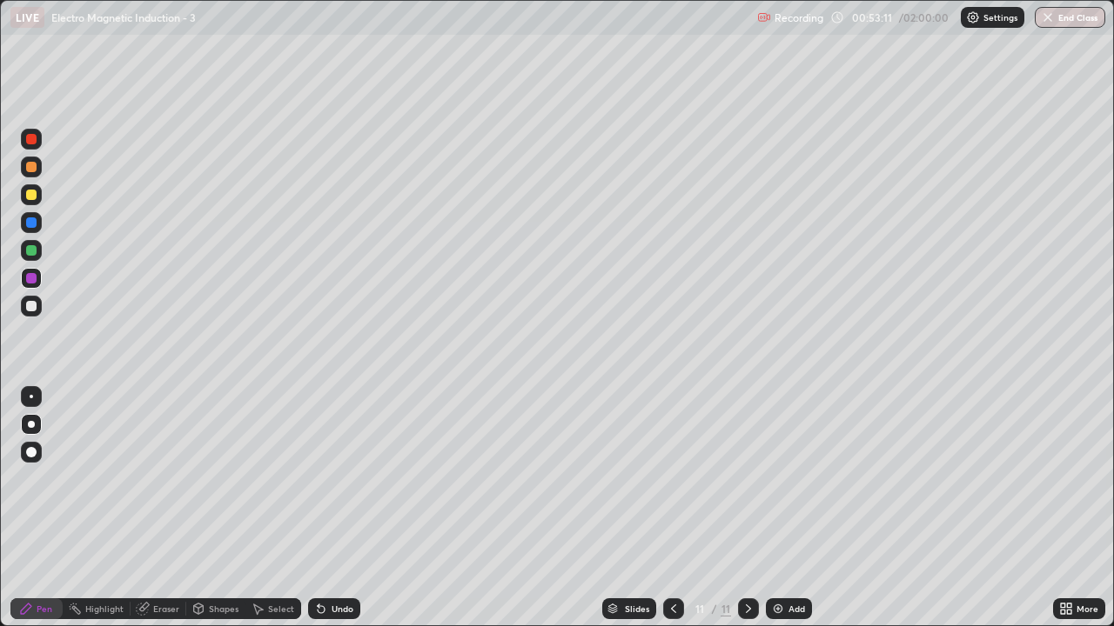
click at [34, 202] on div at bounding box center [31, 194] width 21 height 21
click at [31, 272] on div at bounding box center [31, 278] width 21 height 21
click at [778, 515] on img at bounding box center [778, 609] width 14 height 14
click at [32, 193] on div at bounding box center [31, 195] width 10 height 10
click at [335, 515] on div "Undo" at bounding box center [342, 609] width 22 height 9
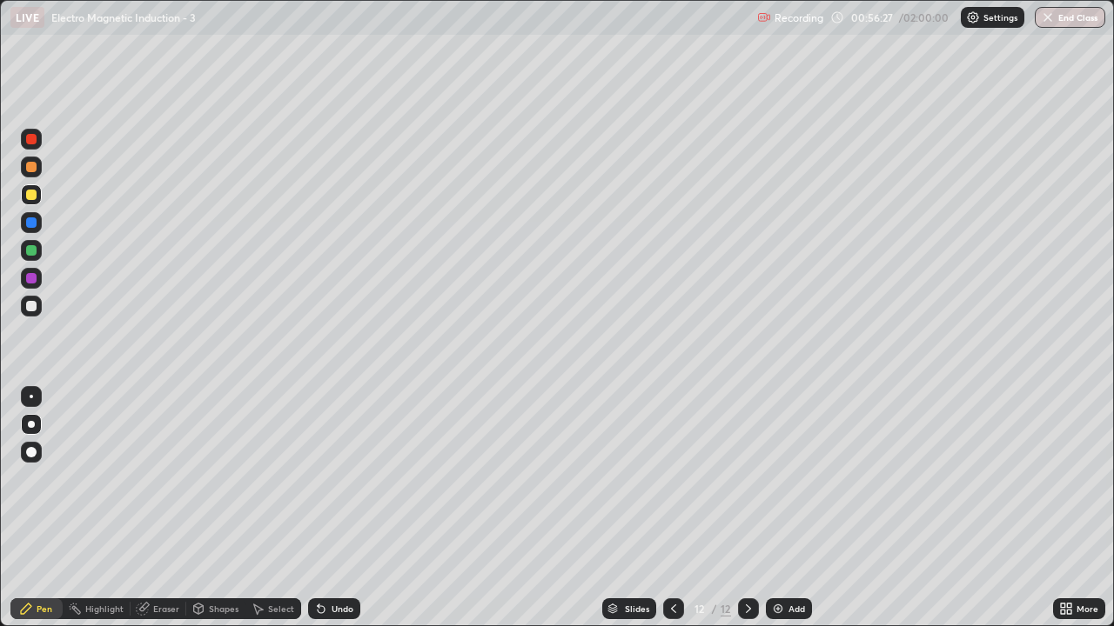
click at [341, 515] on div "Undo" at bounding box center [342, 609] width 22 height 9
click at [672, 515] on icon at bounding box center [673, 609] width 14 height 14
click at [746, 515] on icon at bounding box center [748, 609] width 14 height 14
click at [31, 304] on div at bounding box center [31, 306] width 10 height 10
click at [157, 515] on div "Eraser" at bounding box center [166, 609] width 26 height 9
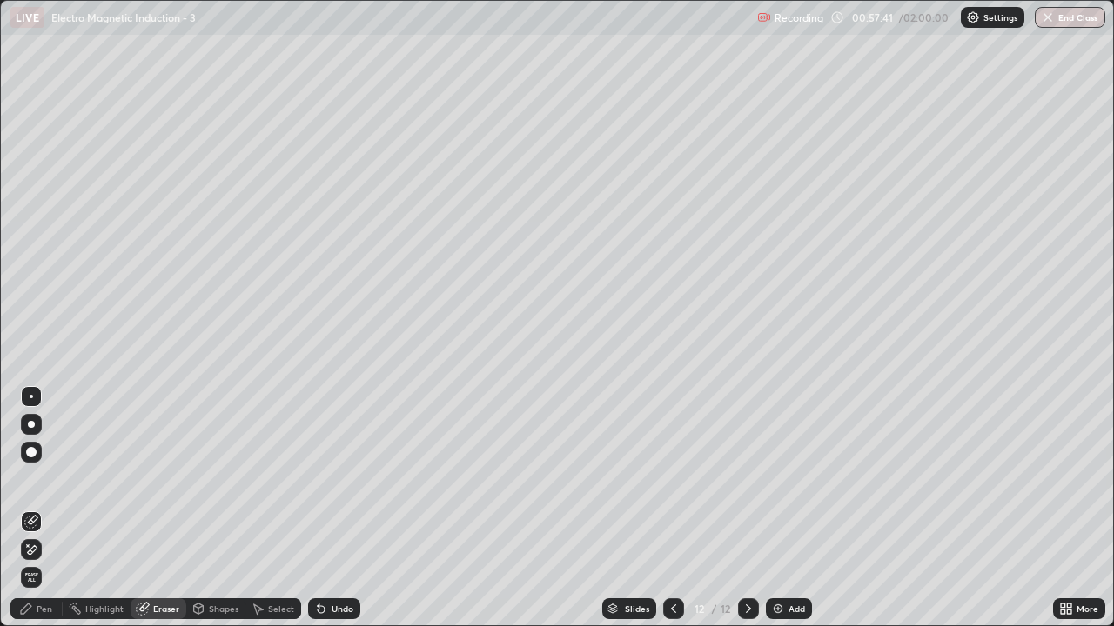
click at [47, 515] on div "Pen" at bounding box center [36, 609] width 52 height 21
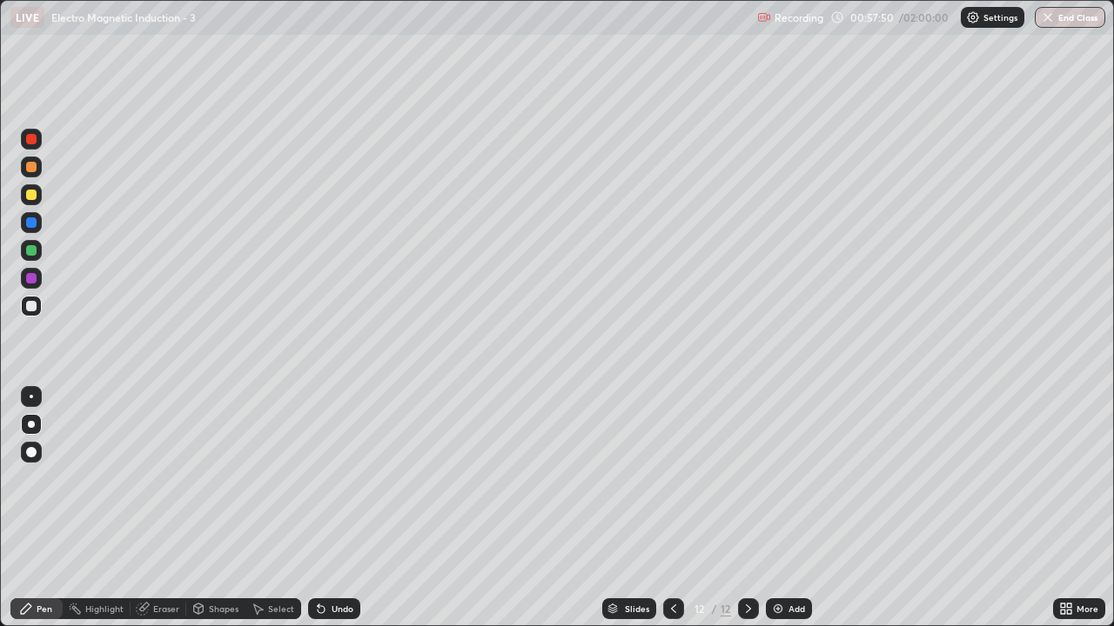
click at [671, 515] on icon at bounding box center [673, 609] width 5 height 9
click at [746, 515] on icon at bounding box center [748, 609] width 14 height 14
click at [788, 515] on div "Add" at bounding box center [796, 609] width 17 height 9
click at [336, 515] on div "Undo" at bounding box center [342, 609] width 22 height 9
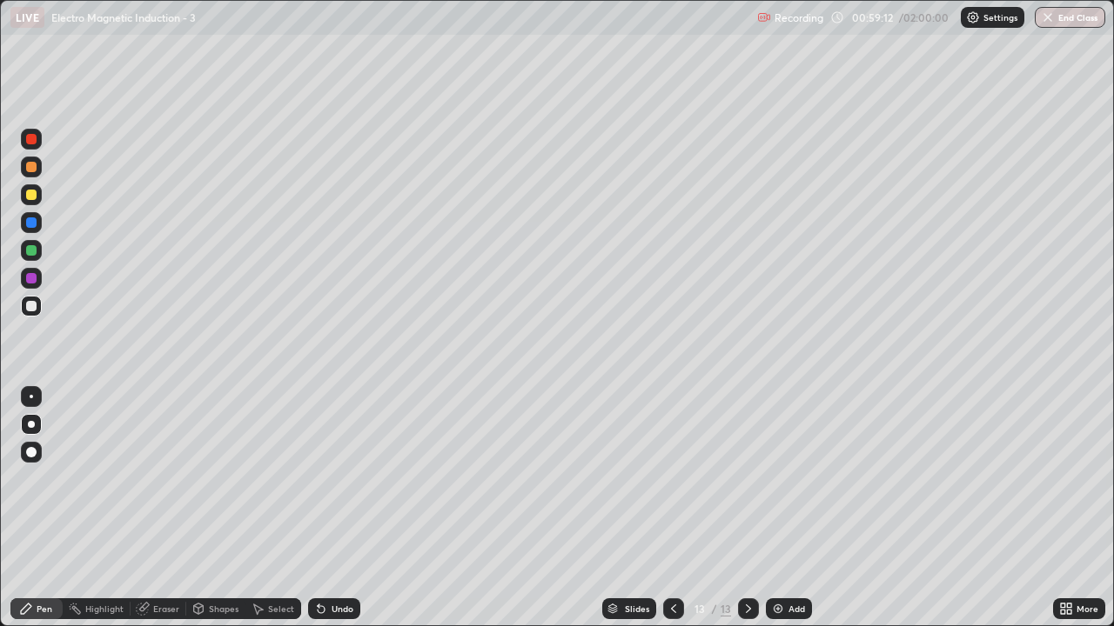
click at [328, 515] on div "Undo" at bounding box center [334, 609] width 52 height 21
click at [337, 515] on div "Undo" at bounding box center [342, 609] width 22 height 9
click at [342, 515] on div "Undo" at bounding box center [342, 609] width 22 height 9
click at [339, 515] on div "Undo" at bounding box center [334, 609] width 52 height 21
click at [341, 515] on div "Undo" at bounding box center [334, 609] width 52 height 21
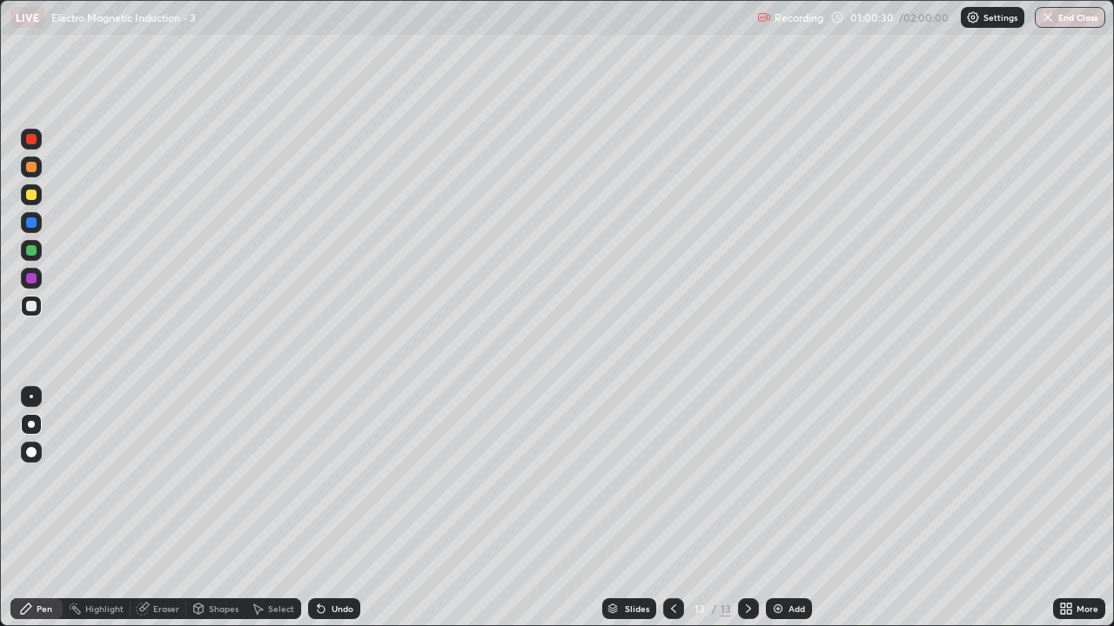
click at [164, 515] on div "Eraser" at bounding box center [166, 609] width 26 height 9
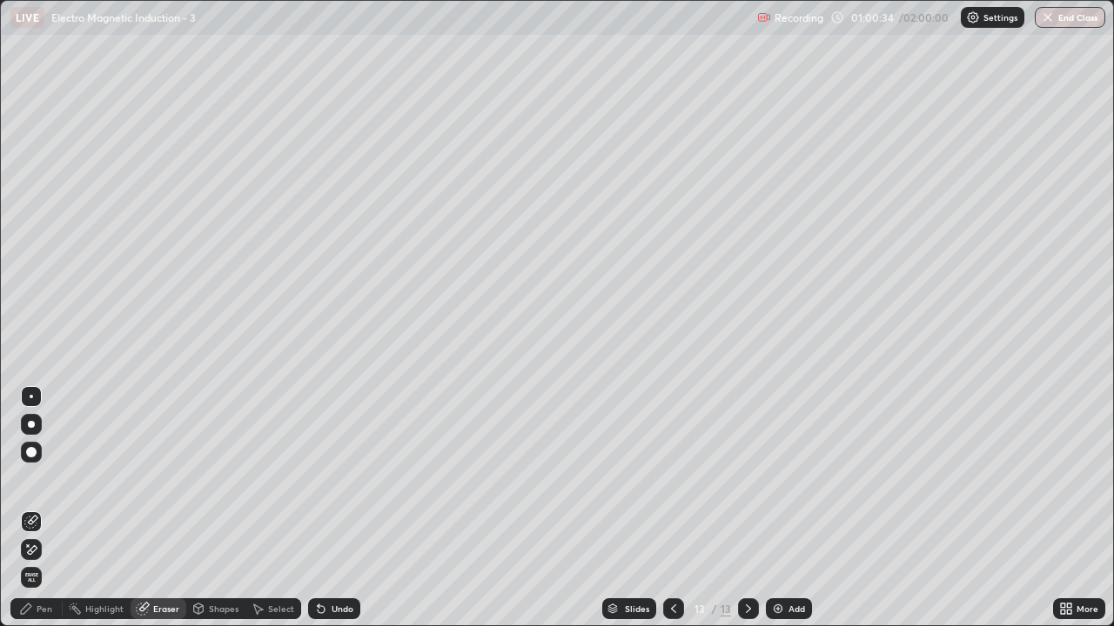
click at [49, 515] on div "Pen" at bounding box center [45, 609] width 16 height 9
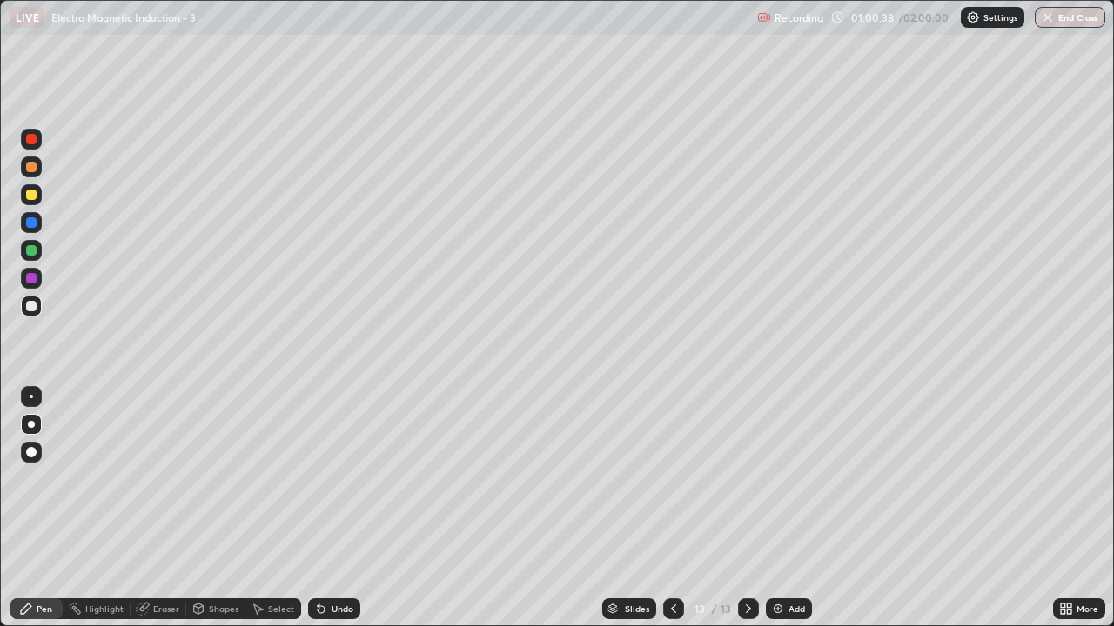
click at [34, 197] on div at bounding box center [31, 195] width 10 height 10
click at [672, 515] on icon at bounding box center [673, 609] width 14 height 14
click at [750, 515] on icon at bounding box center [748, 609] width 14 height 14
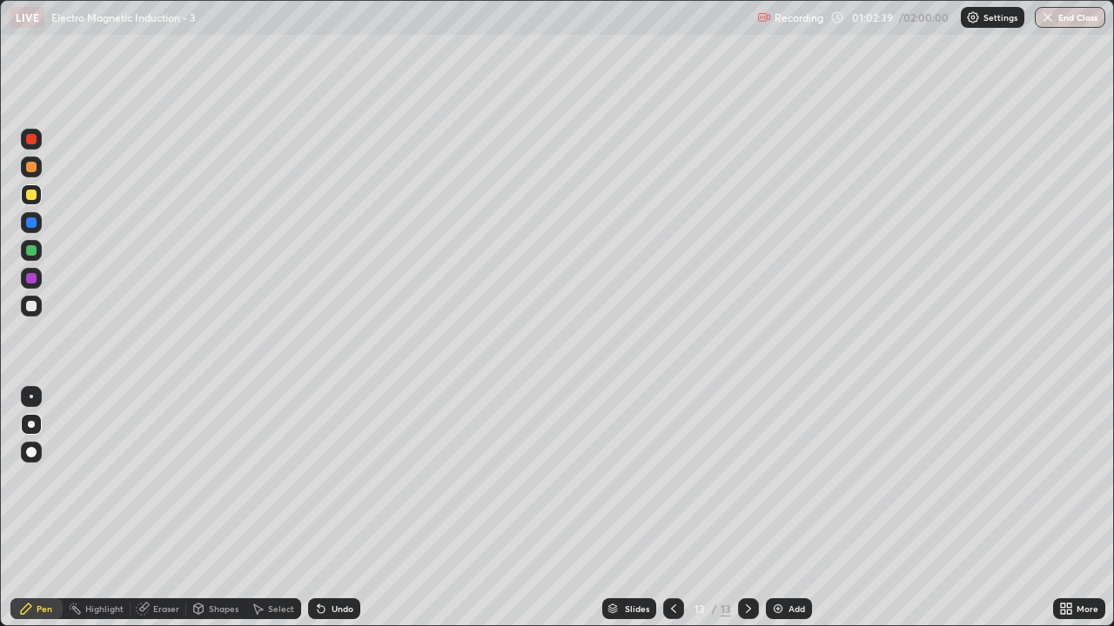
click at [746, 515] on icon at bounding box center [748, 609] width 14 height 14
click at [790, 515] on div "Add" at bounding box center [796, 609] width 17 height 9
click at [37, 197] on div at bounding box center [31, 194] width 21 height 21
click at [36, 298] on div at bounding box center [31, 306] width 21 height 21
click at [34, 225] on div at bounding box center [31, 222] width 10 height 10
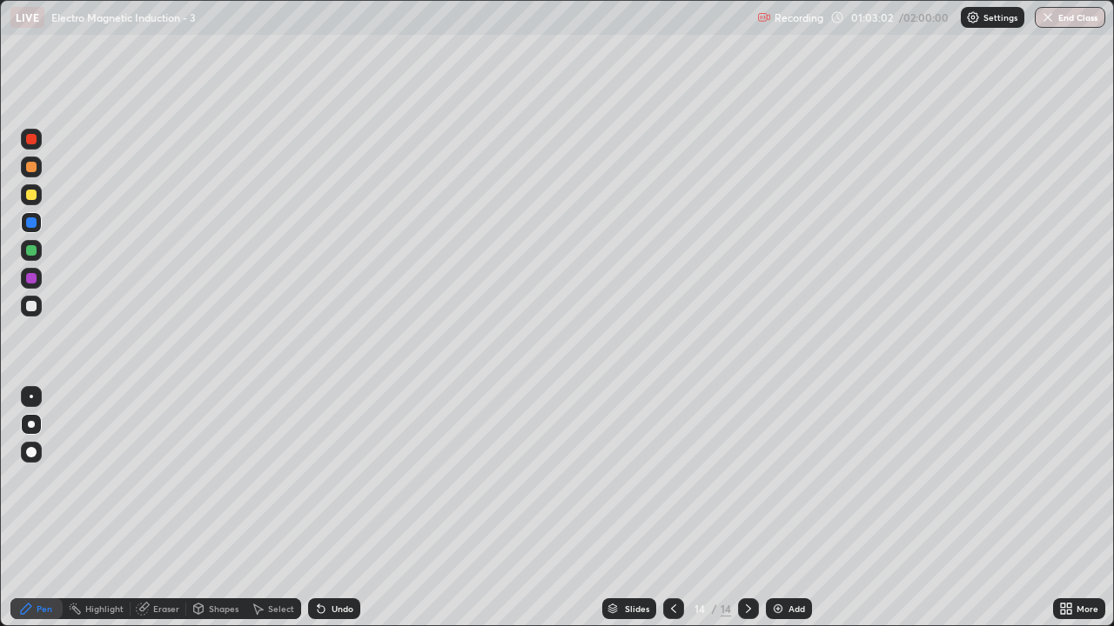
click at [35, 190] on div at bounding box center [31, 194] width 21 height 21
click at [32, 250] on div at bounding box center [31, 250] width 10 height 10
click at [32, 195] on div at bounding box center [31, 195] width 10 height 10
click at [31, 275] on div at bounding box center [31, 278] width 10 height 10
click at [33, 199] on div at bounding box center [31, 195] width 10 height 10
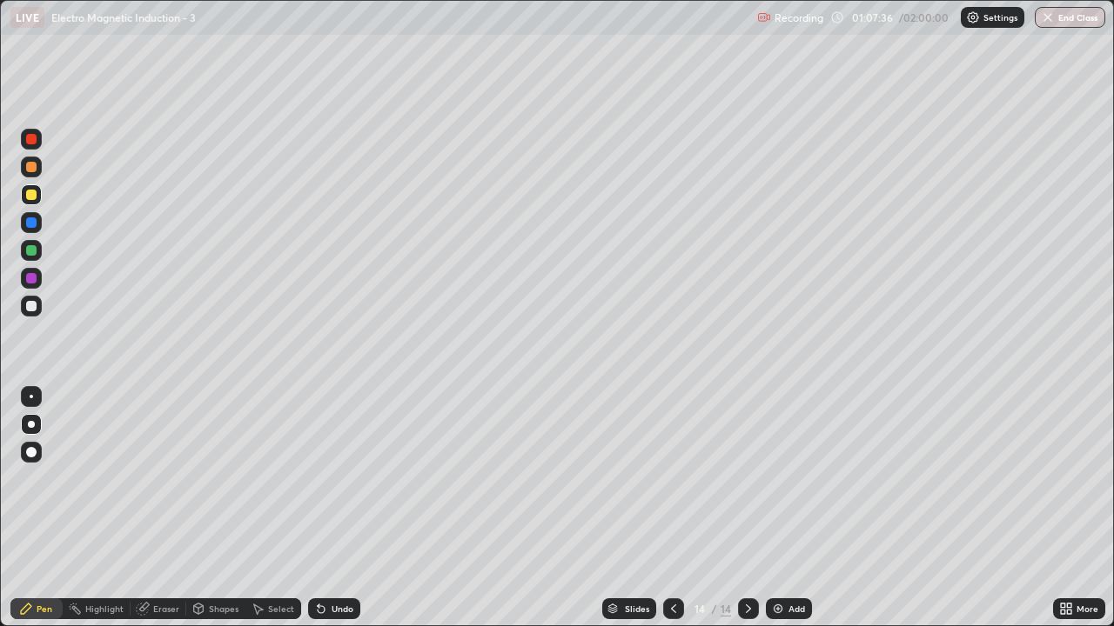
click at [30, 164] on div at bounding box center [31, 167] width 10 height 10
click at [788, 515] on div "Add" at bounding box center [796, 609] width 17 height 9
click at [331, 515] on div "Undo" at bounding box center [342, 609] width 22 height 9
click at [31, 193] on div at bounding box center [31, 195] width 10 height 10
click at [34, 167] on div at bounding box center [31, 167] width 10 height 10
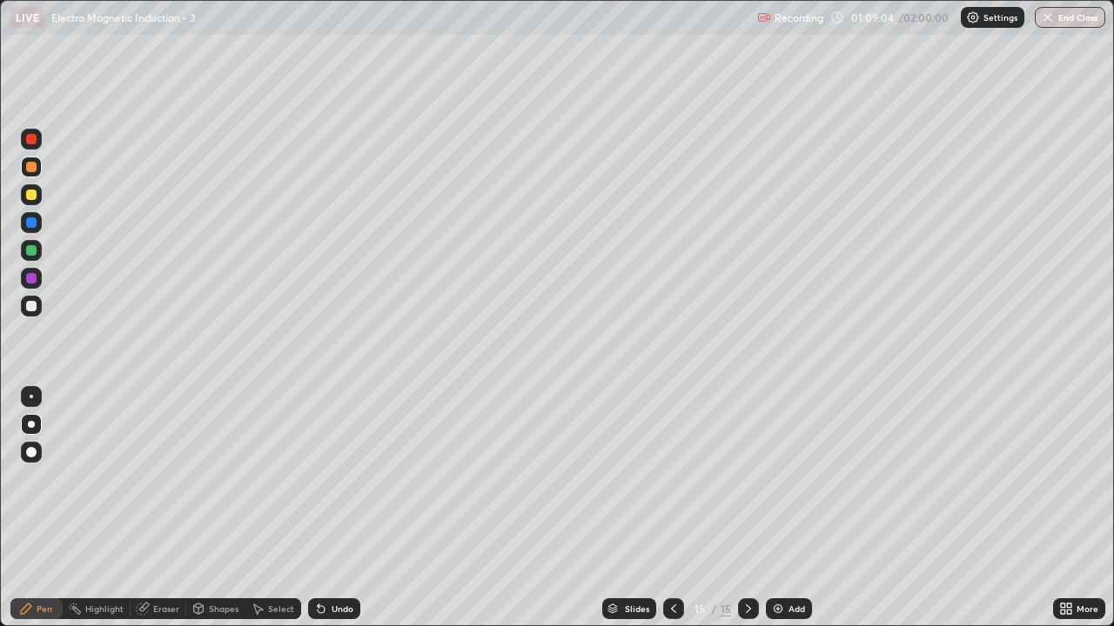
click at [29, 248] on div at bounding box center [31, 250] width 10 height 10
click at [31, 221] on div at bounding box center [31, 222] width 10 height 10
click at [671, 515] on icon at bounding box center [673, 609] width 14 height 14
click at [742, 515] on icon at bounding box center [748, 609] width 14 height 14
click at [34, 297] on div at bounding box center [31, 306] width 21 height 21
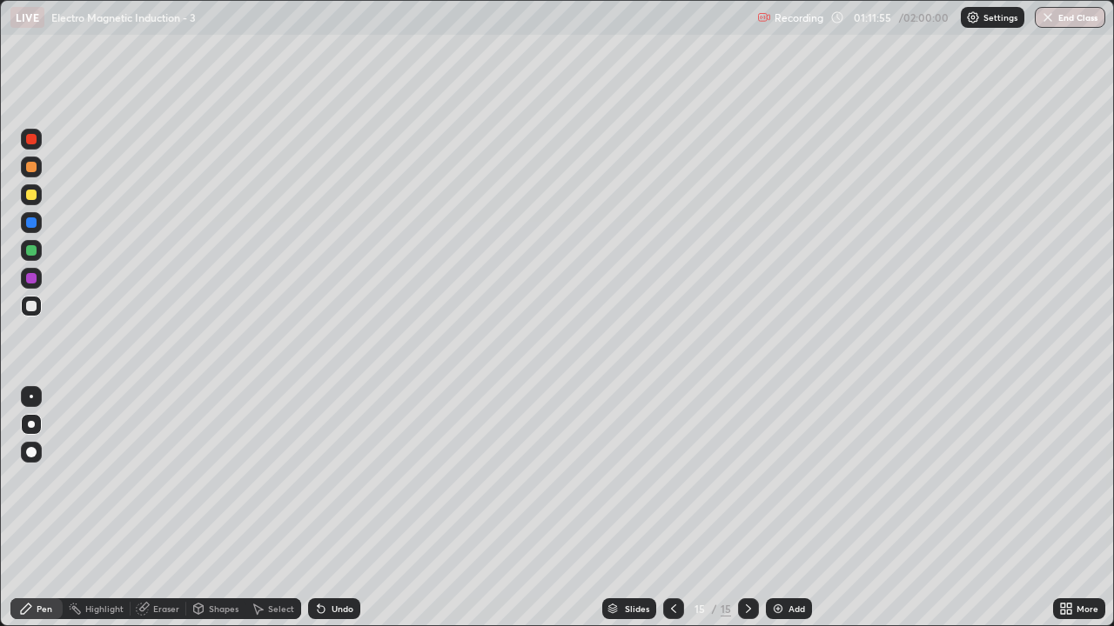
click at [670, 515] on icon at bounding box center [673, 609] width 14 height 14
click at [671, 515] on icon at bounding box center [673, 609] width 5 height 9
click at [746, 515] on icon at bounding box center [748, 609] width 14 height 14
click at [748, 515] on icon at bounding box center [748, 609] width 14 height 14
click at [32, 223] on div at bounding box center [31, 222] width 10 height 10
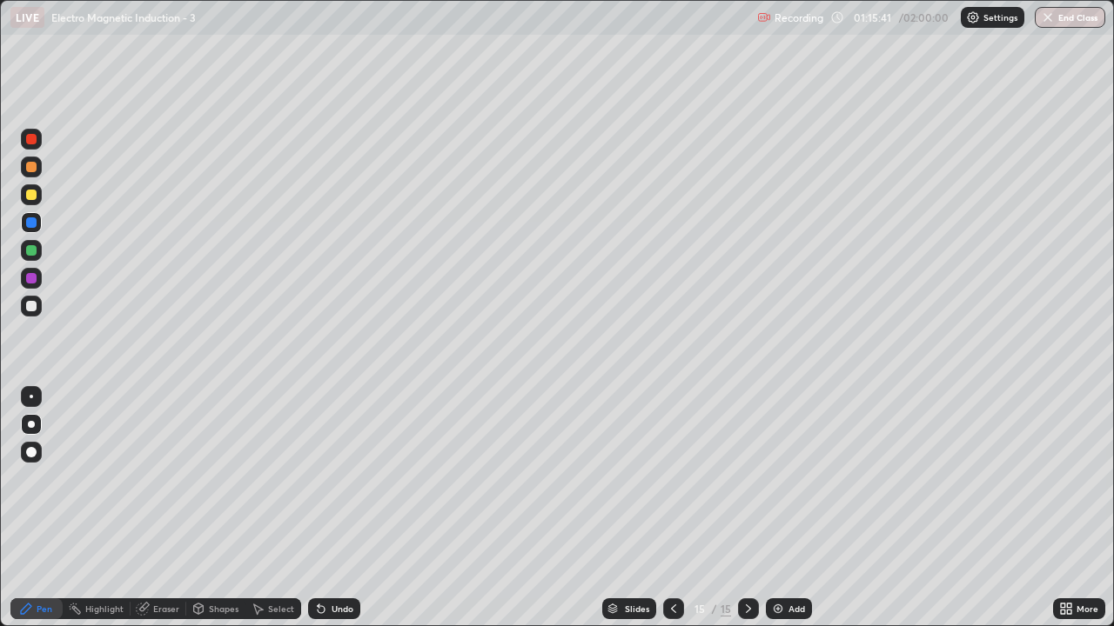
click at [155, 515] on div "Eraser" at bounding box center [166, 609] width 26 height 9
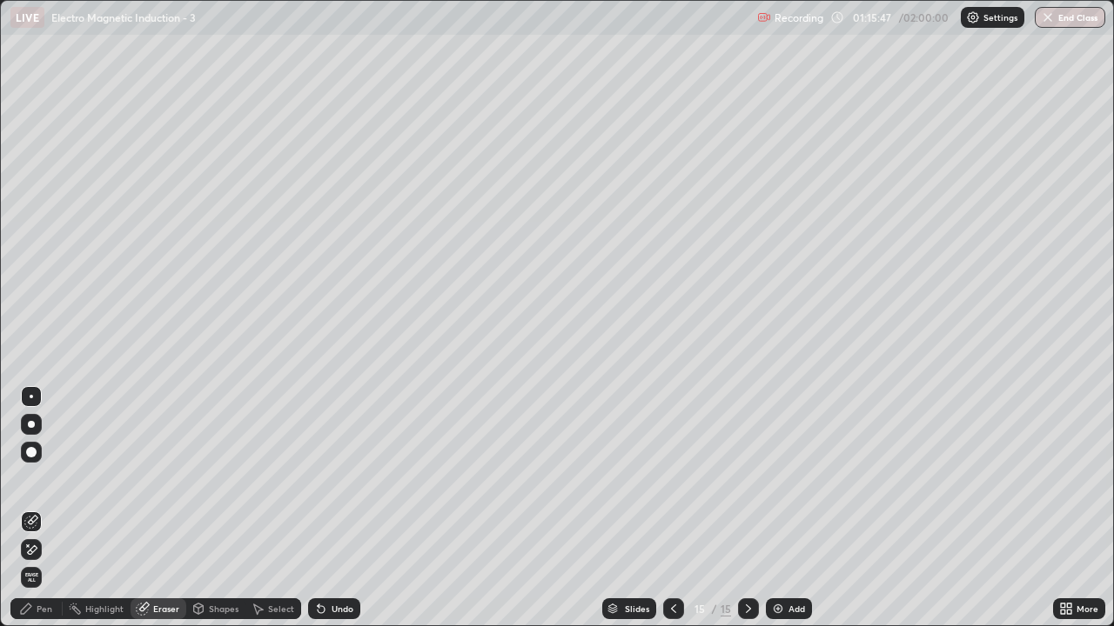
click at [32, 515] on div "Pen" at bounding box center [36, 609] width 52 height 21
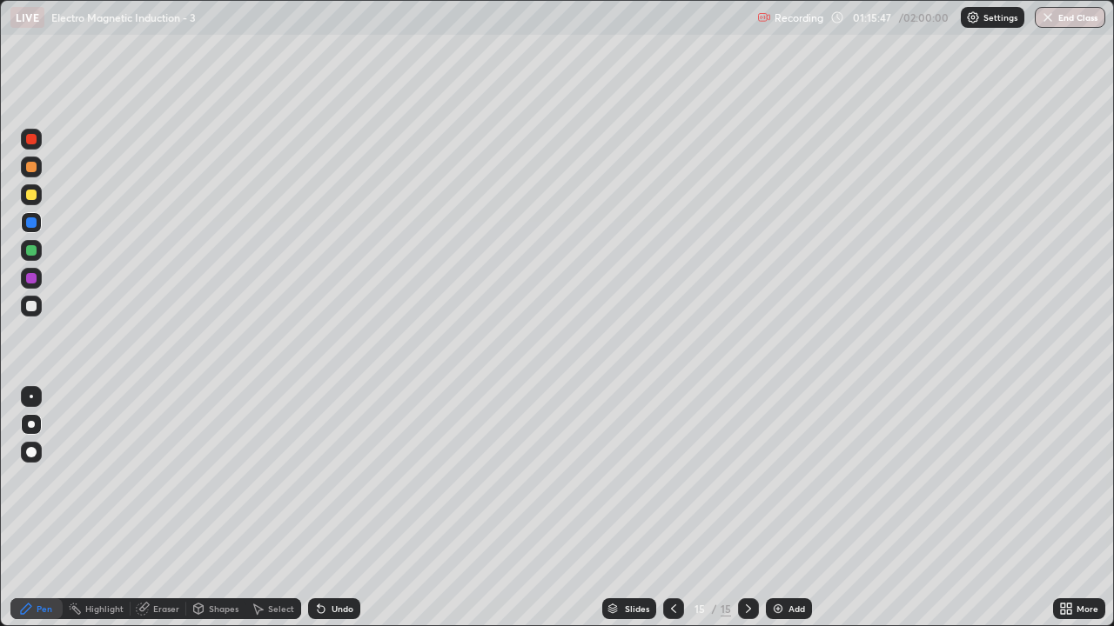
click at [33, 218] on div at bounding box center [31, 222] width 10 height 10
click at [331, 515] on div "Undo" at bounding box center [342, 609] width 22 height 9
click at [347, 515] on div "Undo" at bounding box center [342, 609] width 22 height 9
click at [34, 277] on div at bounding box center [31, 278] width 10 height 10
click at [672, 515] on icon at bounding box center [673, 609] width 14 height 14
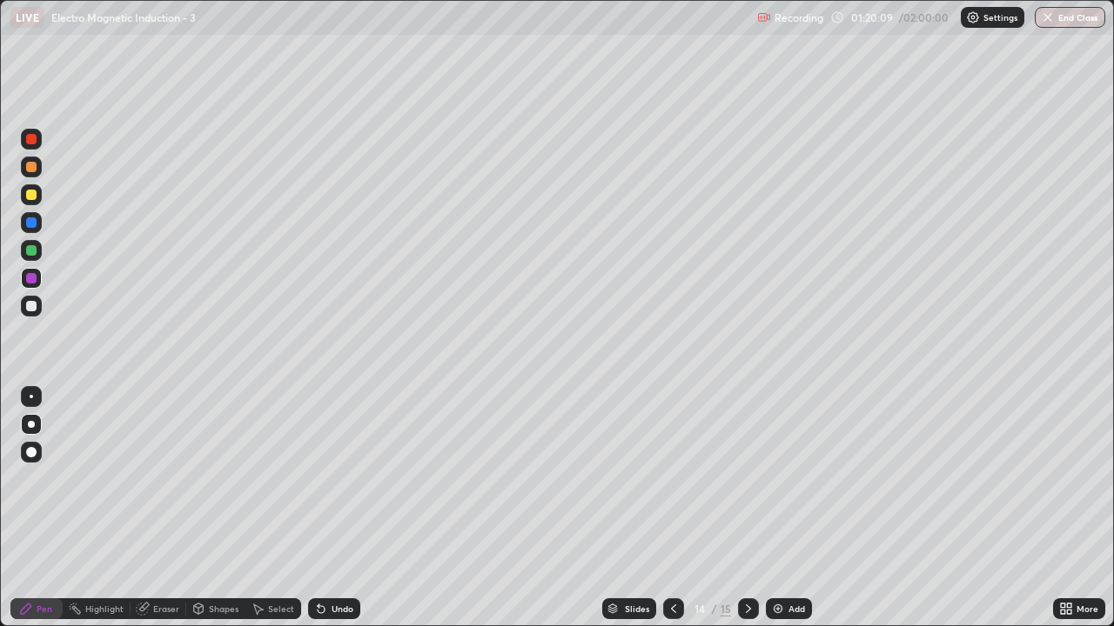
click at [745, 515] on icon at bounding box center [748, 609] width 14 height 14
click at [747, 515] on icon at bounding box center [748, 609] width 14 height 14
click at [784, 515] on div "Add" at bounding box center [789, 609] width 46 height 21
click at [673, 515] on icon at bounding box center [673, 609] width 14 height 14
click at [748, 515] on icon at bounding box center [748, 609] width 14 height 14
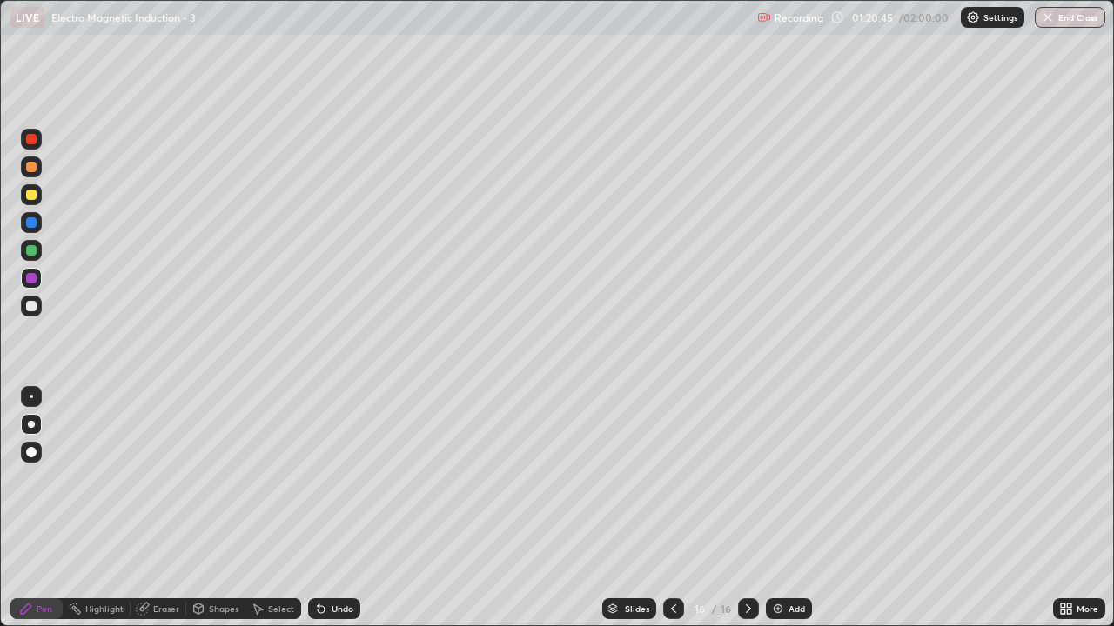
click at [32, 305] on div at bounding box center [31, 306] width 10 height 10
click at [788, 515] on div "Add" at bounding box center [796, 609] width 17 height 9
click at [30, 306] on div at bounding box center [31, 306] width 10 height 10
click at [33, 197] on div at bounding box center [31, 195] width 10 height 10
click at [35, 223] on div at bounding box center [31, 222] width 10 height 10
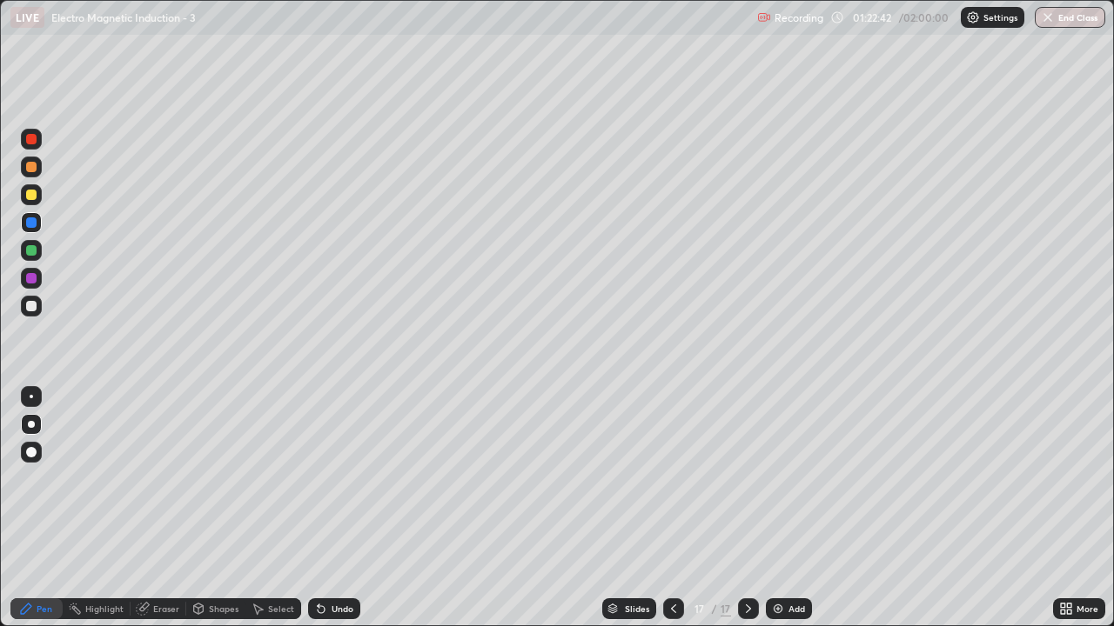
click at [34, 249] on div at bounding box center [31, 250] width 10 height 10
click at [32, 304] on div at bounding box center [31, 306] width 10 height 10
click at [33, 225] on div at bounding box center [31, 222] width 10 height 10
click at [788, 515] on div "Add" at bounding box center [796, 609] width 17 height 9
click at [28, 308] on div at bounding box center [31, 306] width 10 height 10
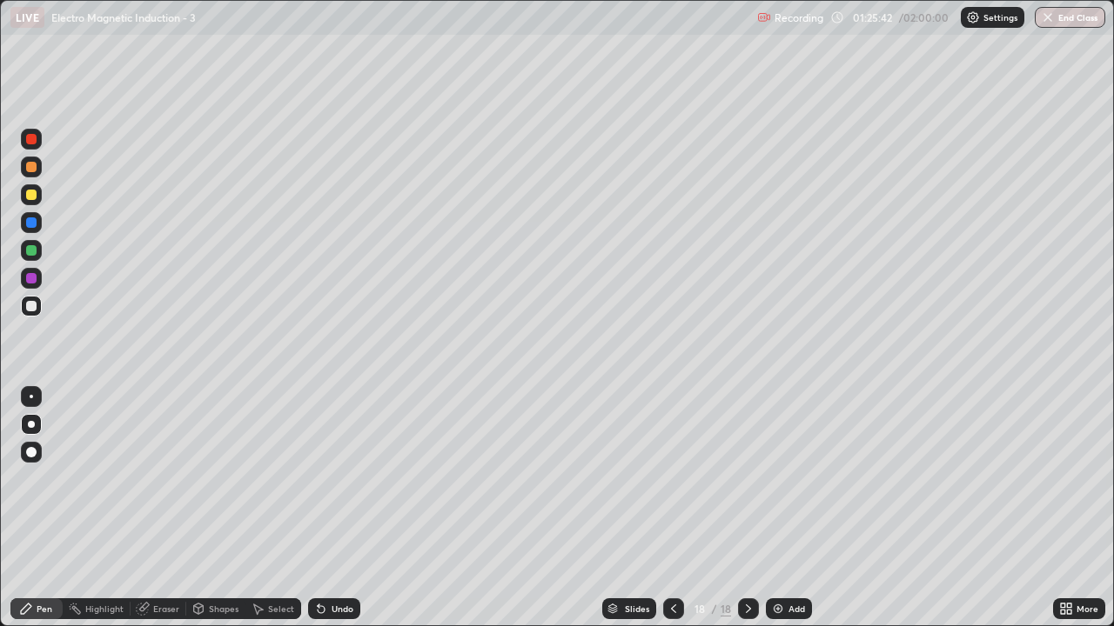
click at [34, 195] on div at bounding box center [31, 195] width 10 height 10
click at [32, 251] on div at bounding box center [31, 250] width 10 height 10
click at [32, 220] on div at bounding box center [31, 222] width 10 height 10
click at [34, 299] on div at bounding box center [31, 306] width 21 height 21
click at [35, 195] on div at bounding box center [31, 195] width 10 height 10
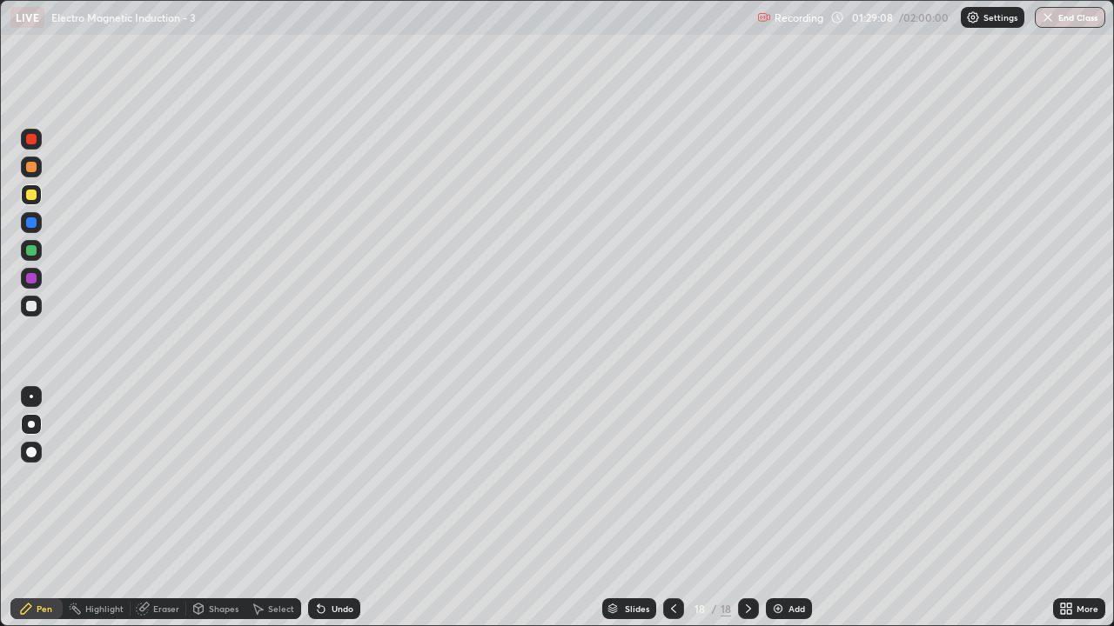
click at [32, 223] on div at bounding box center [31, 222] width 10 height 10
click at [34, 249] on div at bounding box center [31, 250] width 10 height 10
click at [33, 195] on div at bounding box center [31, 195] width 10 height 10
click at [167, 515] on div "Eraser" at bounding box center [166, 609] width 26 height 9
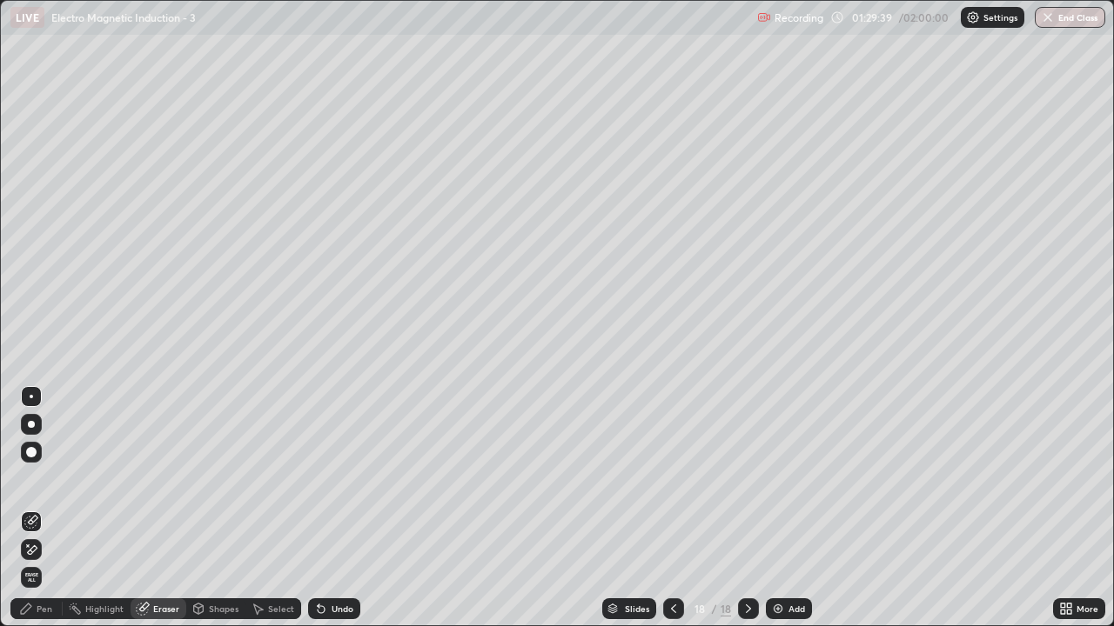
click at [37, 515] on div "Pen" at bounding box center [45, 609] width 16 height 9
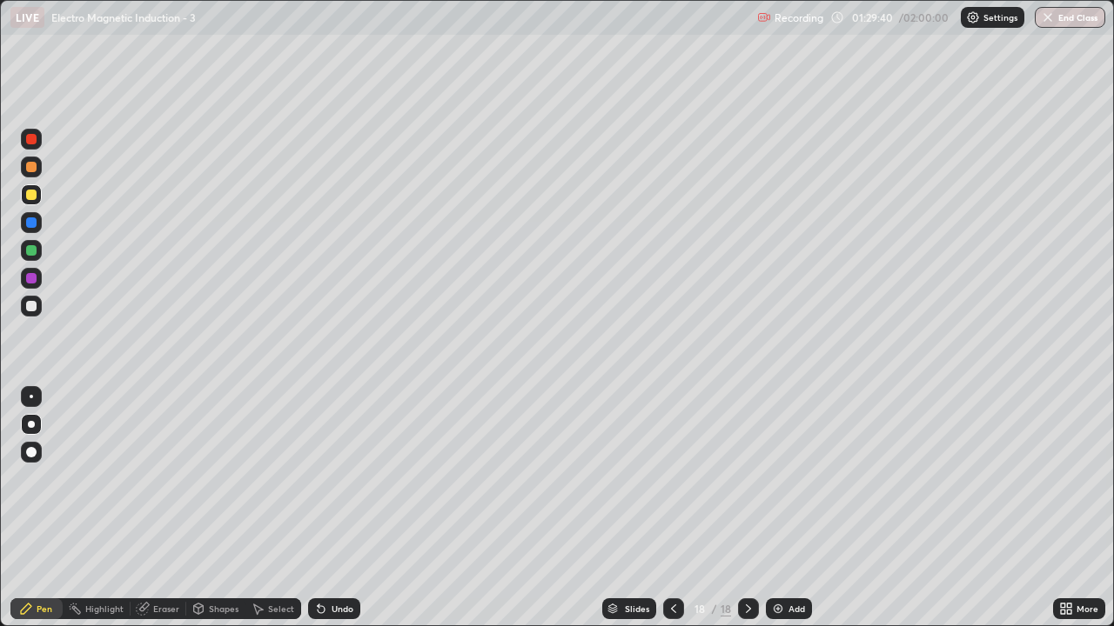
click at [30, 308] on div at bounding box center [31, 306] width 10 height 10
click at [339, 515] on div "Undo" at bounding box center [334, 609] width 52 height 21
click at [793, 515] on div "Add" at bounding box center [796, 609] width 17 height 9
click at [35, 197] on div at bounding box center [31, 195] width 10 height 10
click at [30, 220] on div at bounding box center [31, 222] width 10 height 10
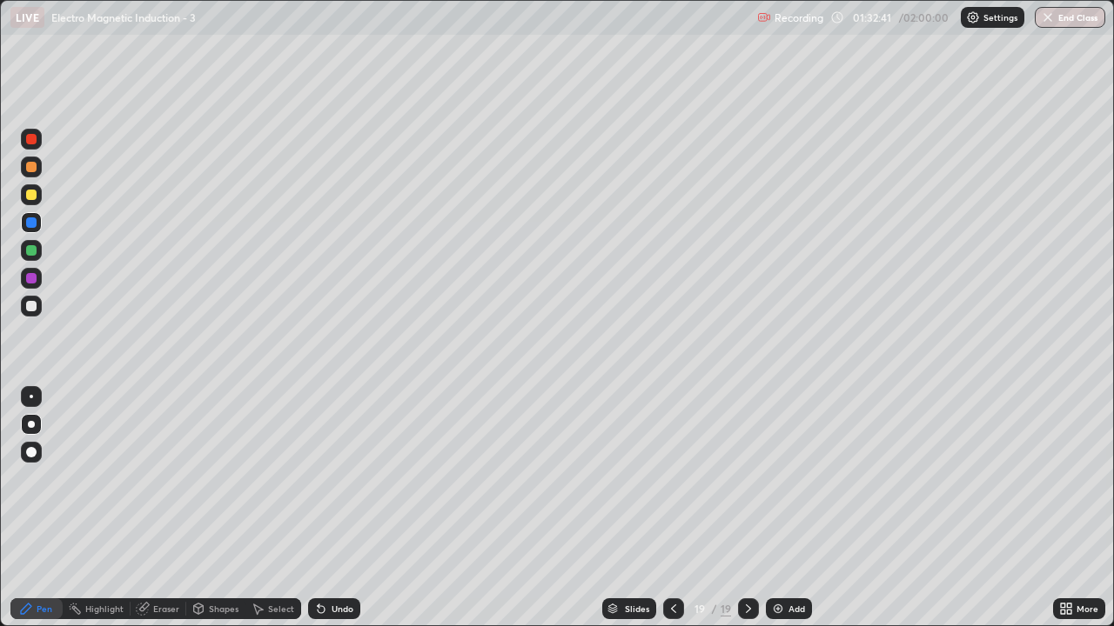
click at [33, 297] on div at bounding box center [31, 306] width 21 height 21
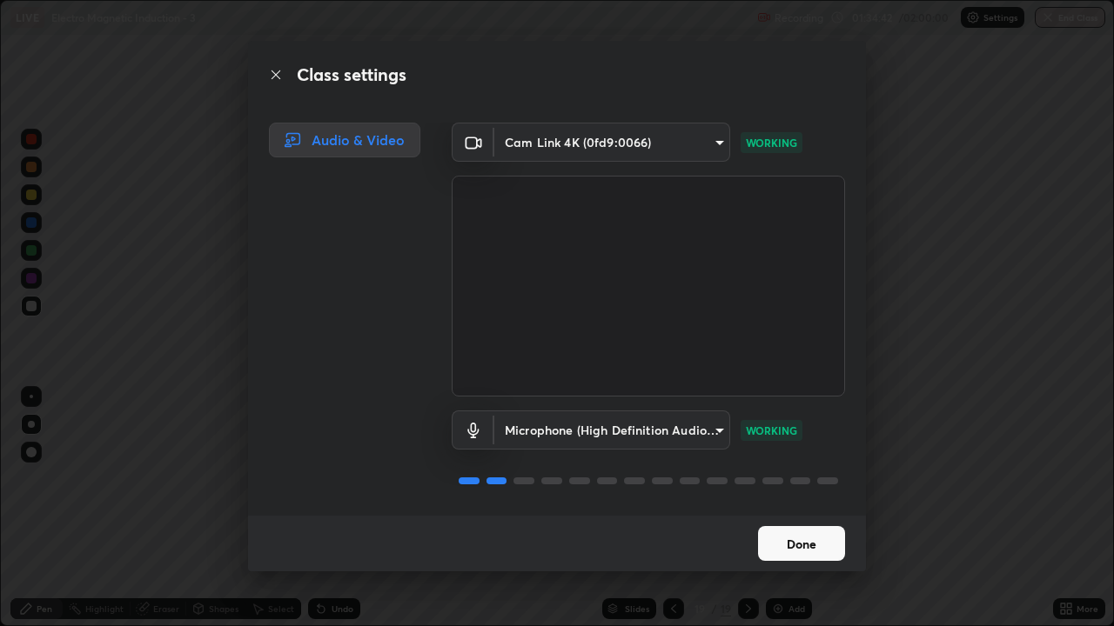
click at [777, 515] on button "Done" at bounding box center [801, 543] width 87 height 35
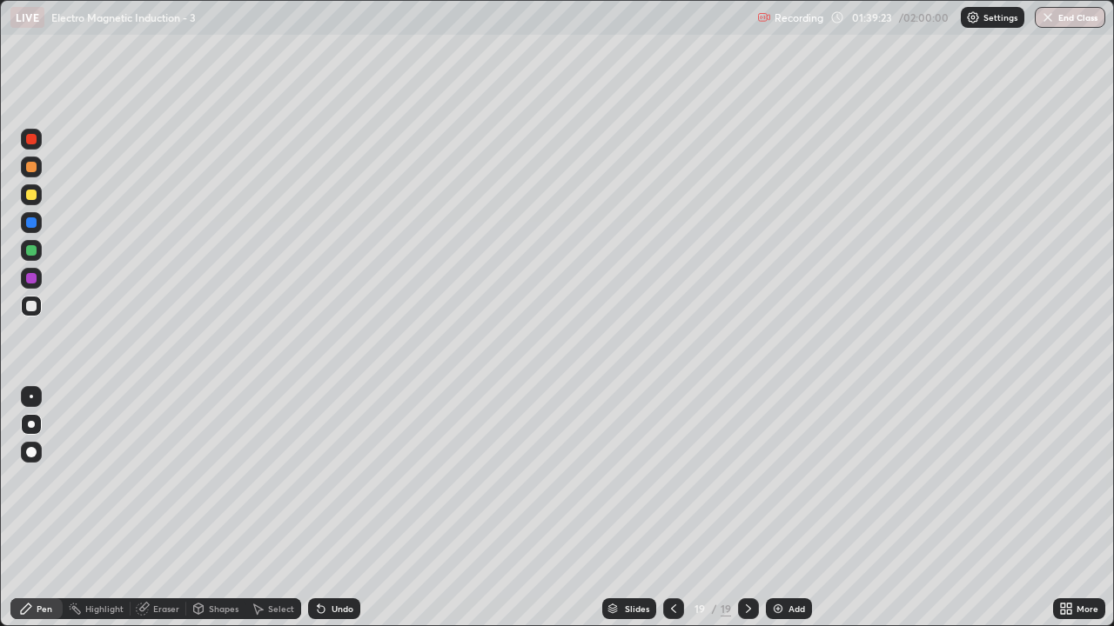
click at [786, 515] on div "Add" at bounding box center [789, 609] width 46 height 21
click at [32, 202] on div at bounding box center [31, 194] width 21 height 21
click at [37, 223] on div at bounding box center [31, 222] width 21 height 21
click at [31, 250] on div at bounding box center [31, 250] width 10 height 10
click at [161, 515] on div "Eraser" at bounding box center [166, 609] width 26 height 9
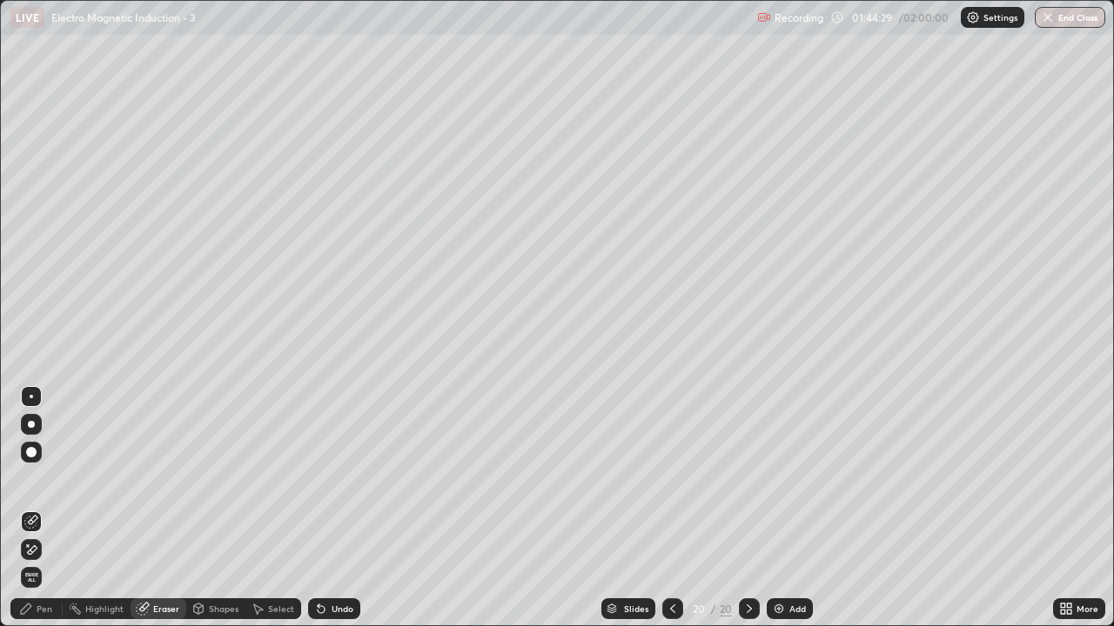
click at [0, 270] on div "Setting up your live class" at bounding box center [557, 313] width 1114 height 626
click at [42, 515] on div "Pen" at bounding box center [36, 609] width 52 height 21
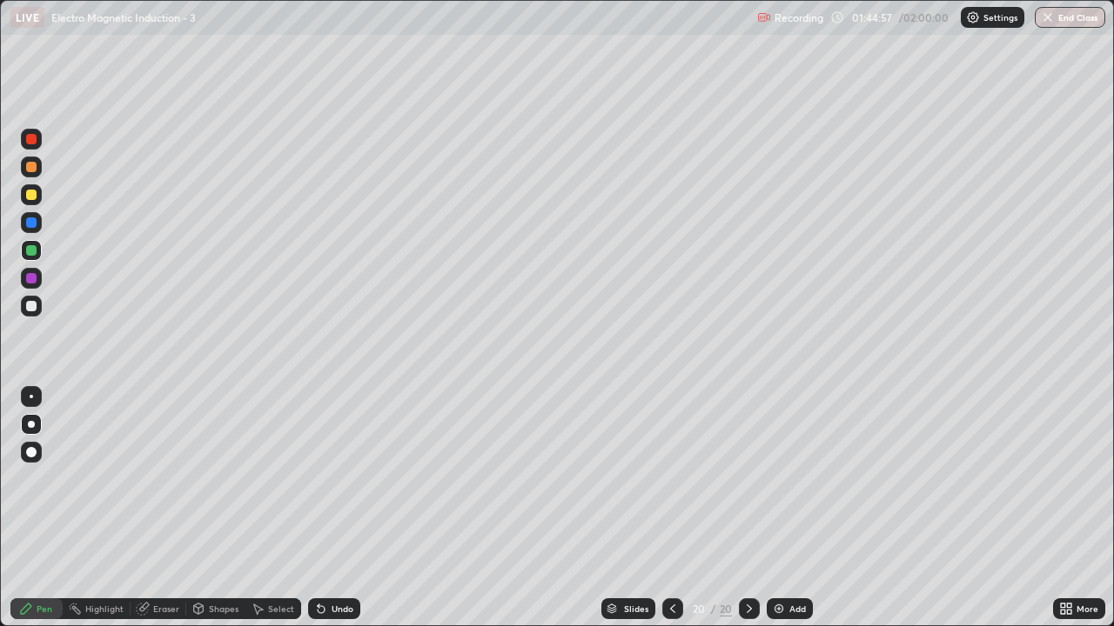
click at [150, 515] on div "Eraser" at bounding box center [158, 609] width 56 height 21
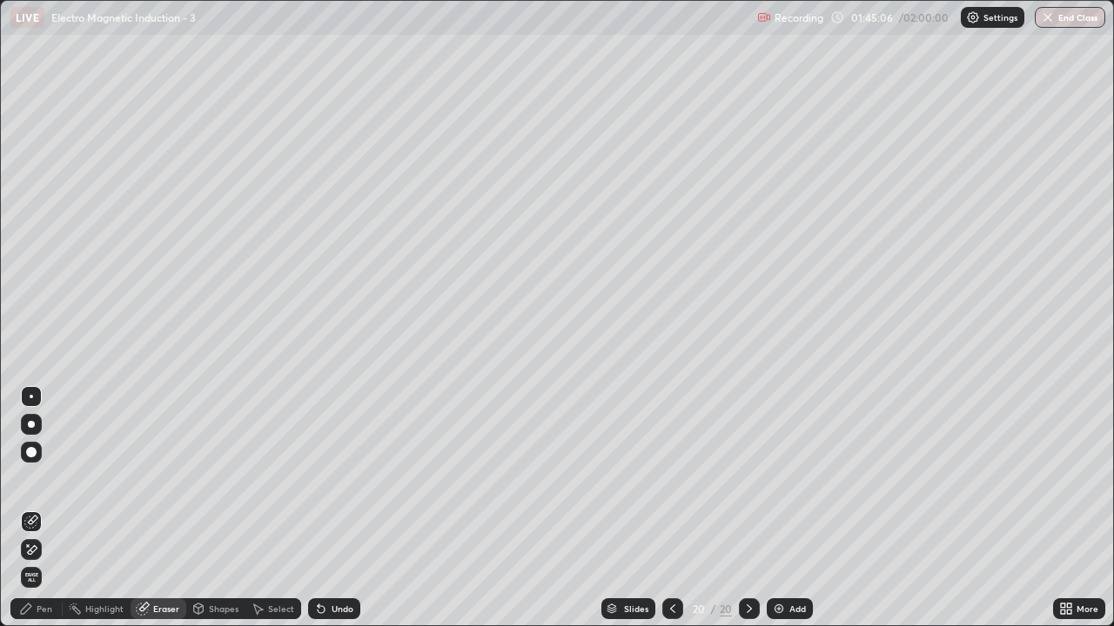
click at [52, 515] on div "Pen" at bounding box center [36, 609] width 52 height 21
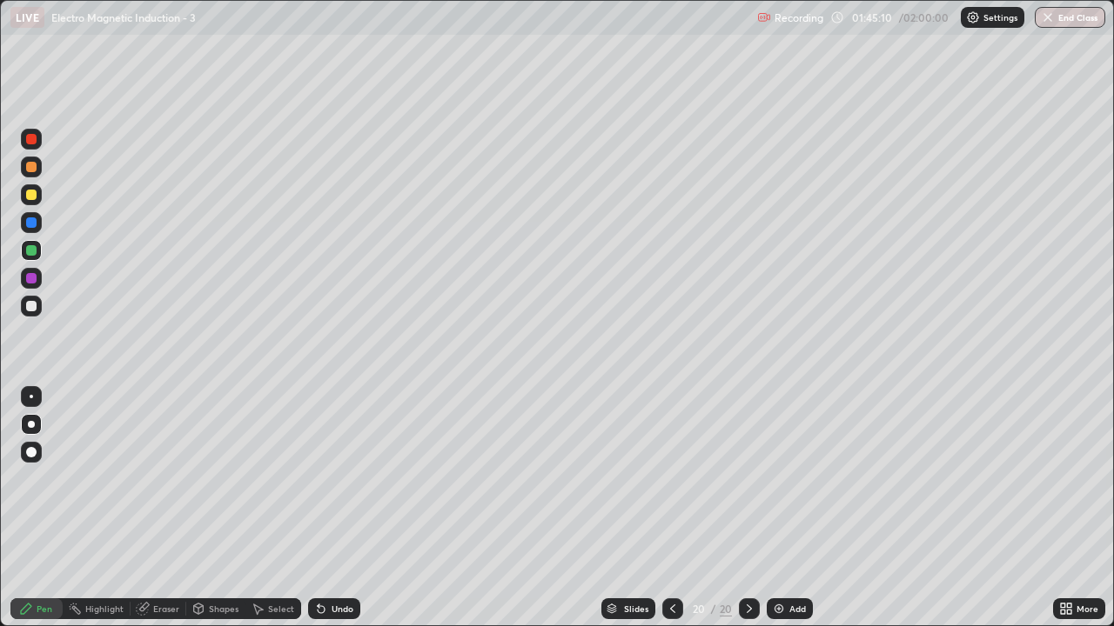
click at [32, 255] on div at bounding box center [31, 250] width 10 height 10
click at [321, 515] on icon at bounding box center [321, 609] width 7 height 7
click at [327, 515] on div "Undo" at bounding box center [334, 609] width 52 height 21
